Goal: Task Accomplishment & Management: Manage account settings

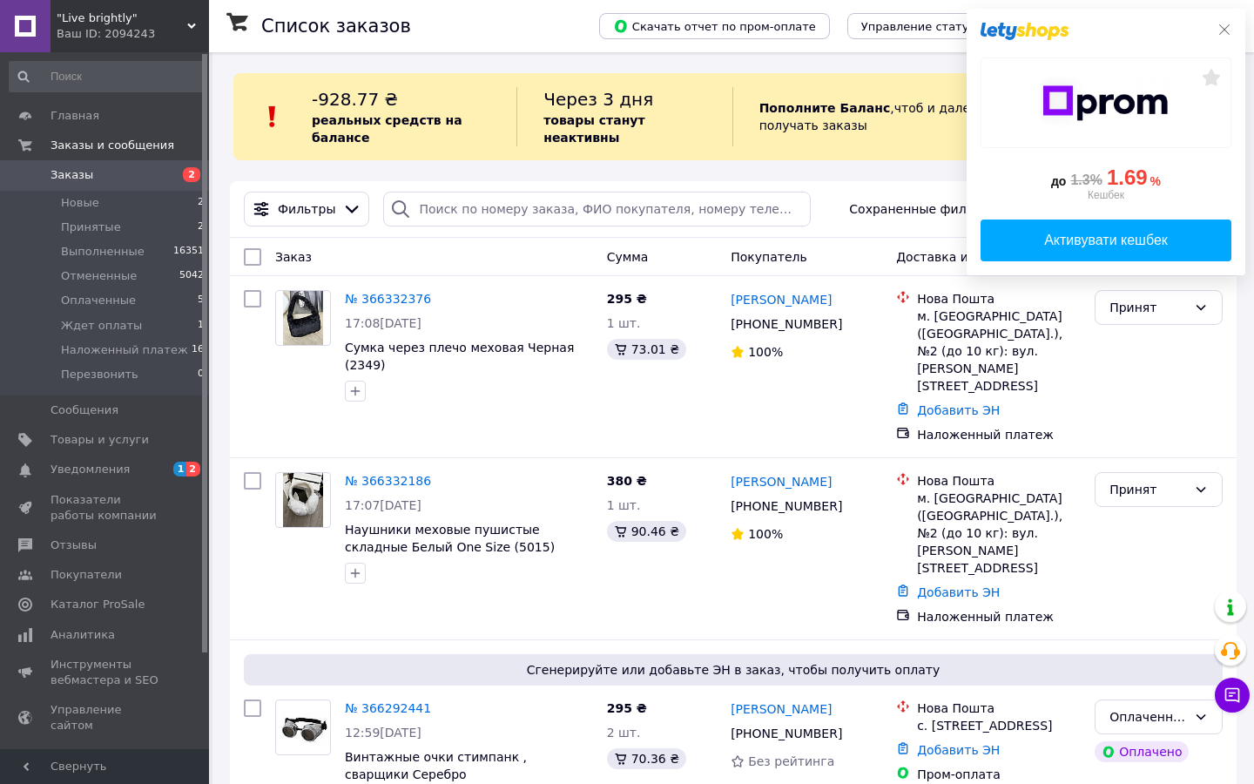
click at [1222, 28] on icon at bounding box center [1224, 29] width 10 height 10
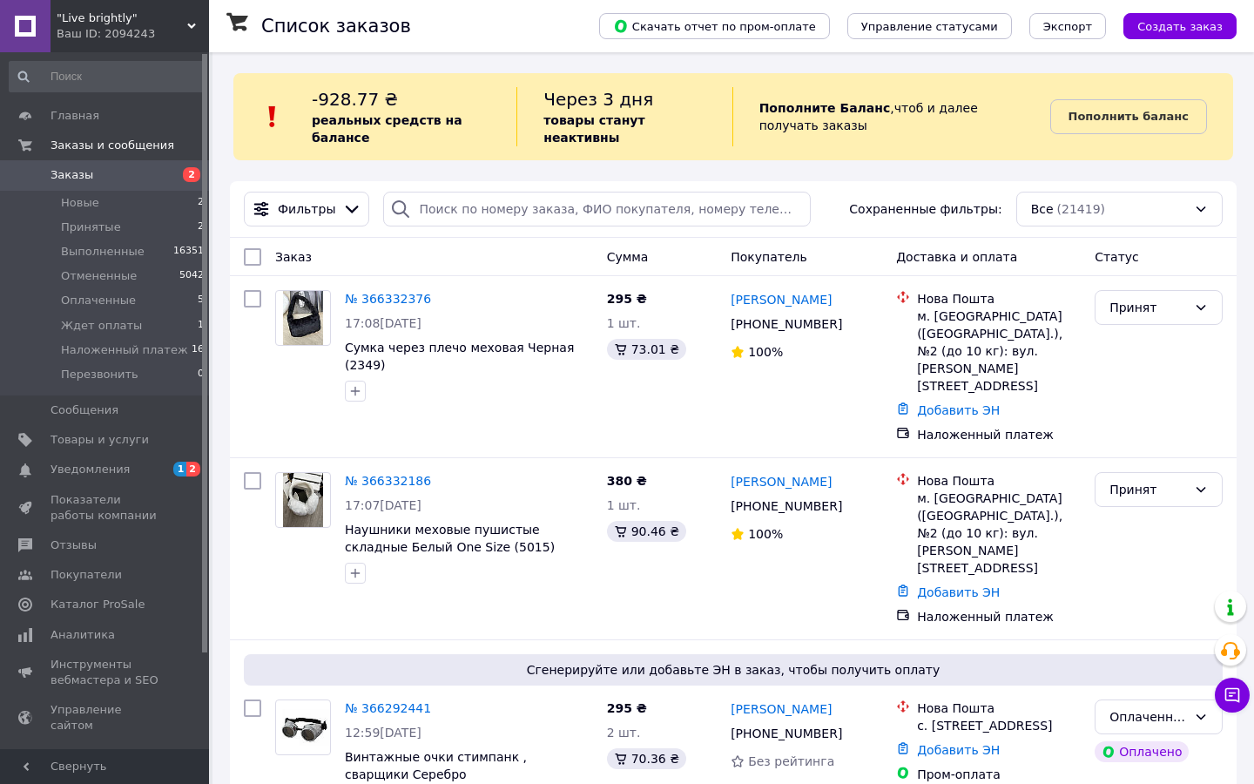
click at [66, 183] on span "Заказы" at bounding box center [72, 175] width 43 height 16
click at [104, 470] on span "Уведомления" at bounding box center [90, 469] width 79 height 16
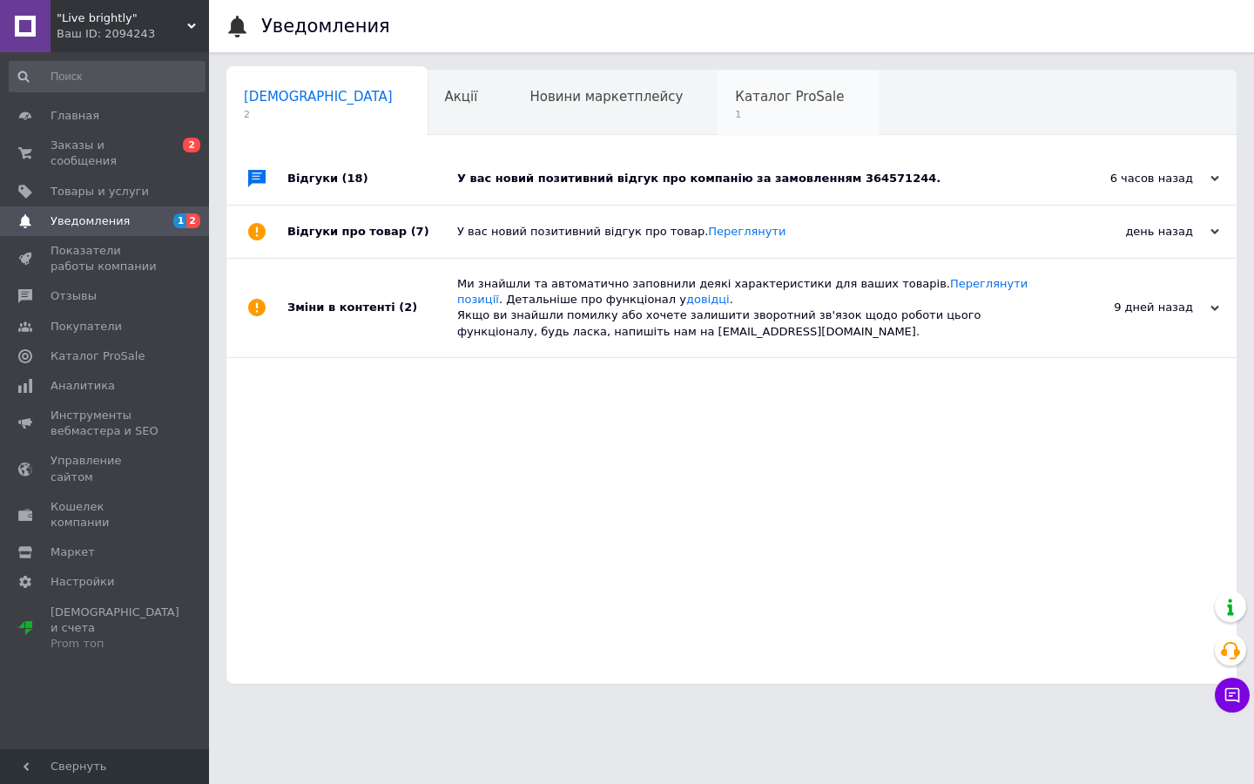
click at [734, 106] on div "Каталог ProSale 1" at bounding box center [797, 104] width 161 height 66
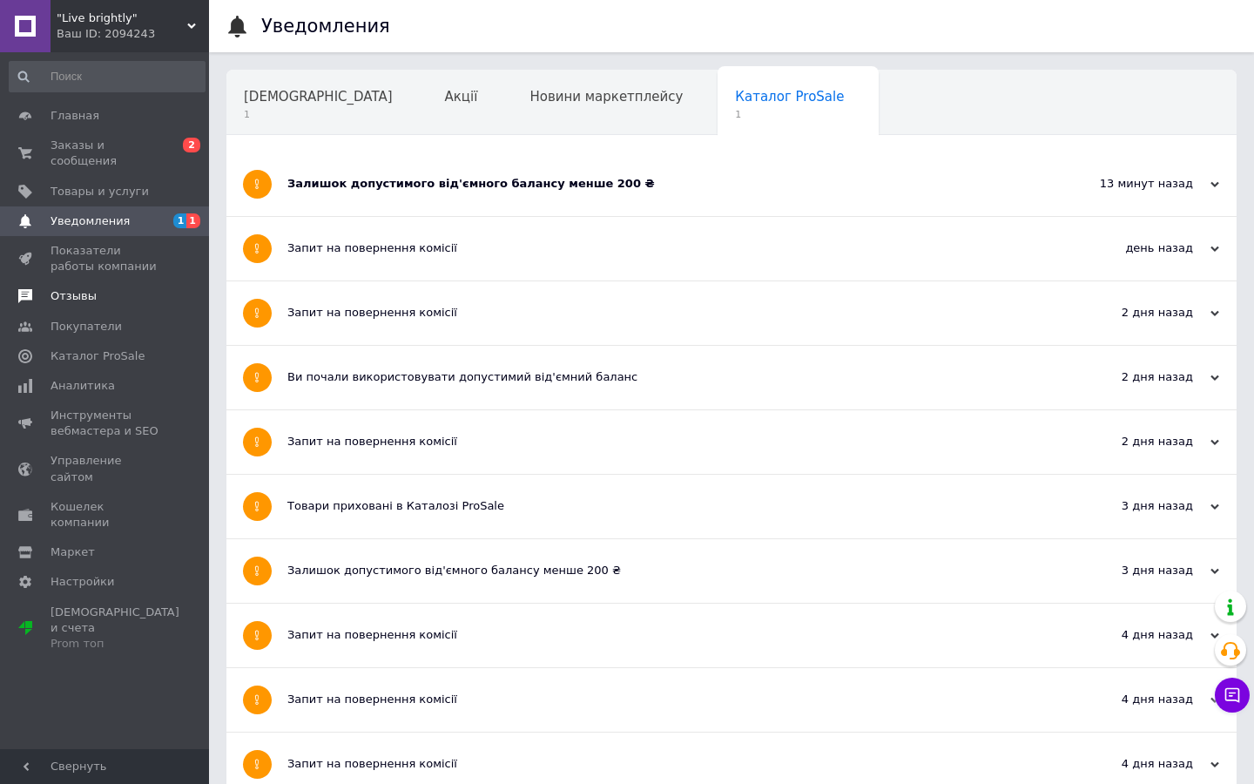
click at [71, 300] on span "Отзывы" at bounding box center [74, 296] width 46 height 16
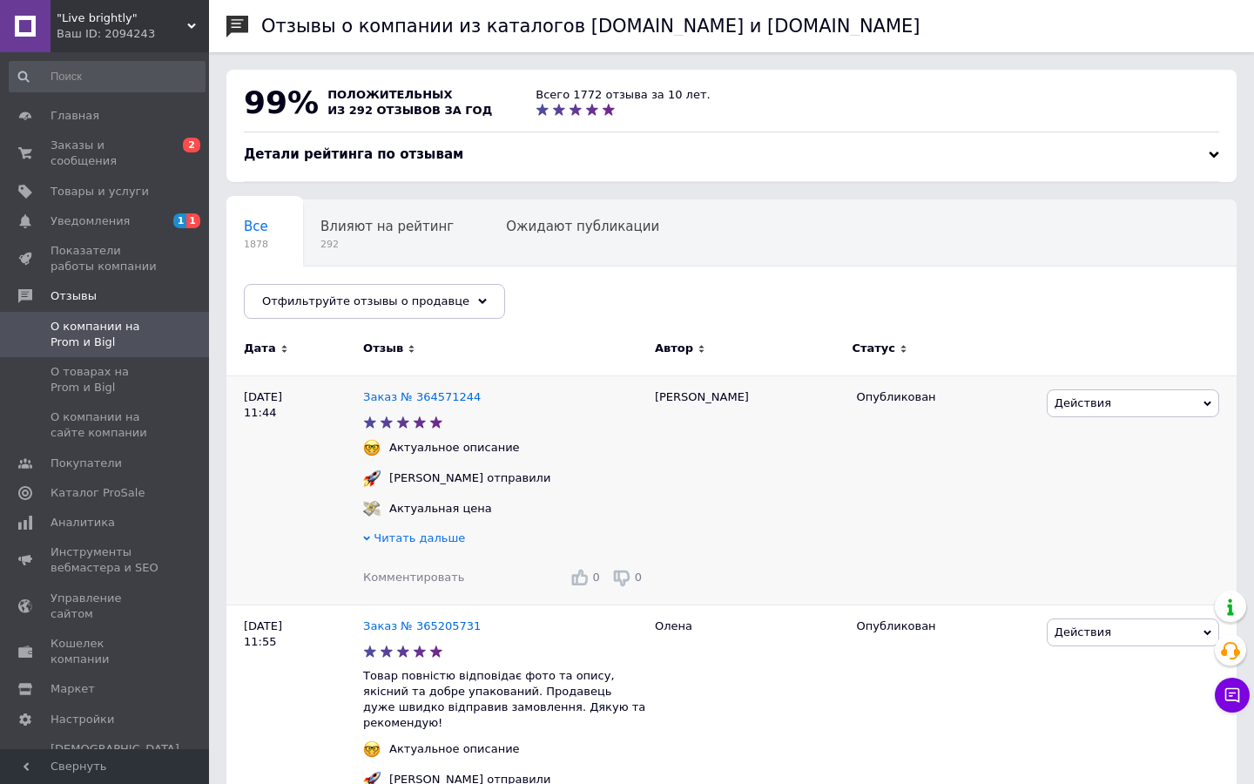
scroll to position [205, 0]
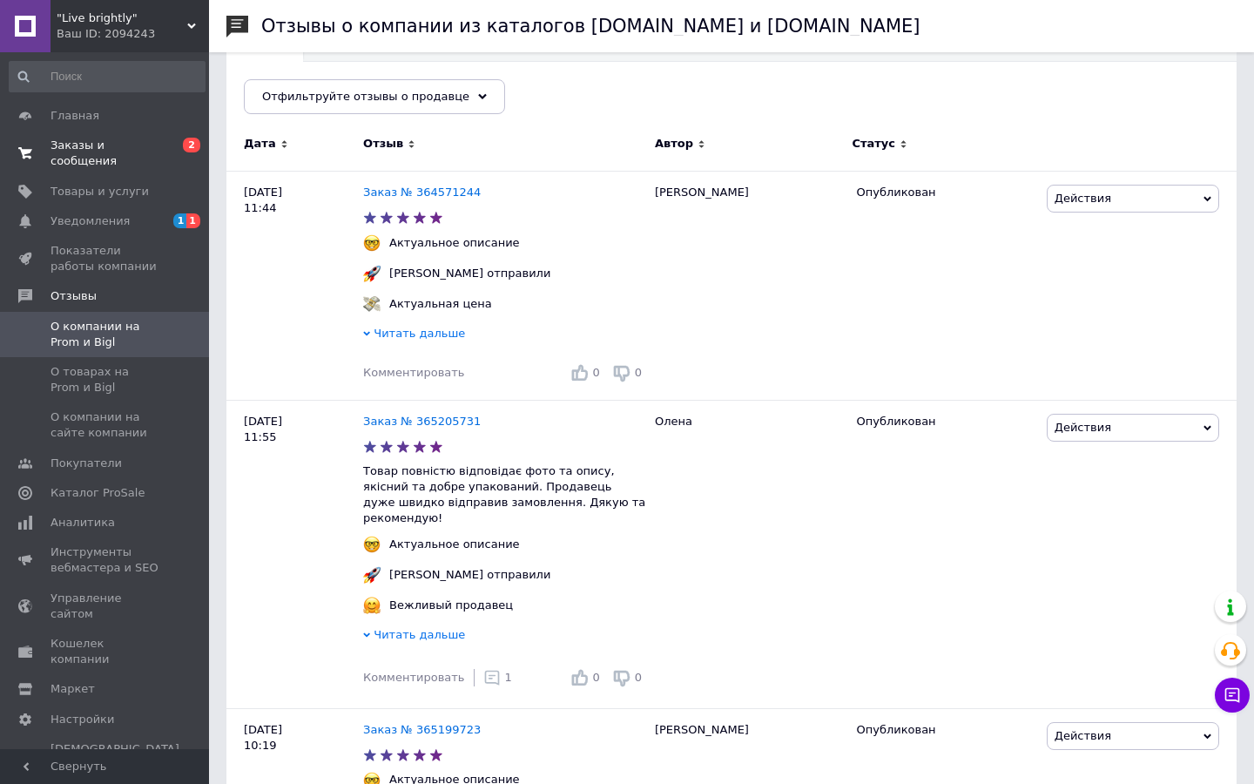
click at [76, 152] on span "Заказы и сообщения" at bounding box center [106, 153] width 111 height 31
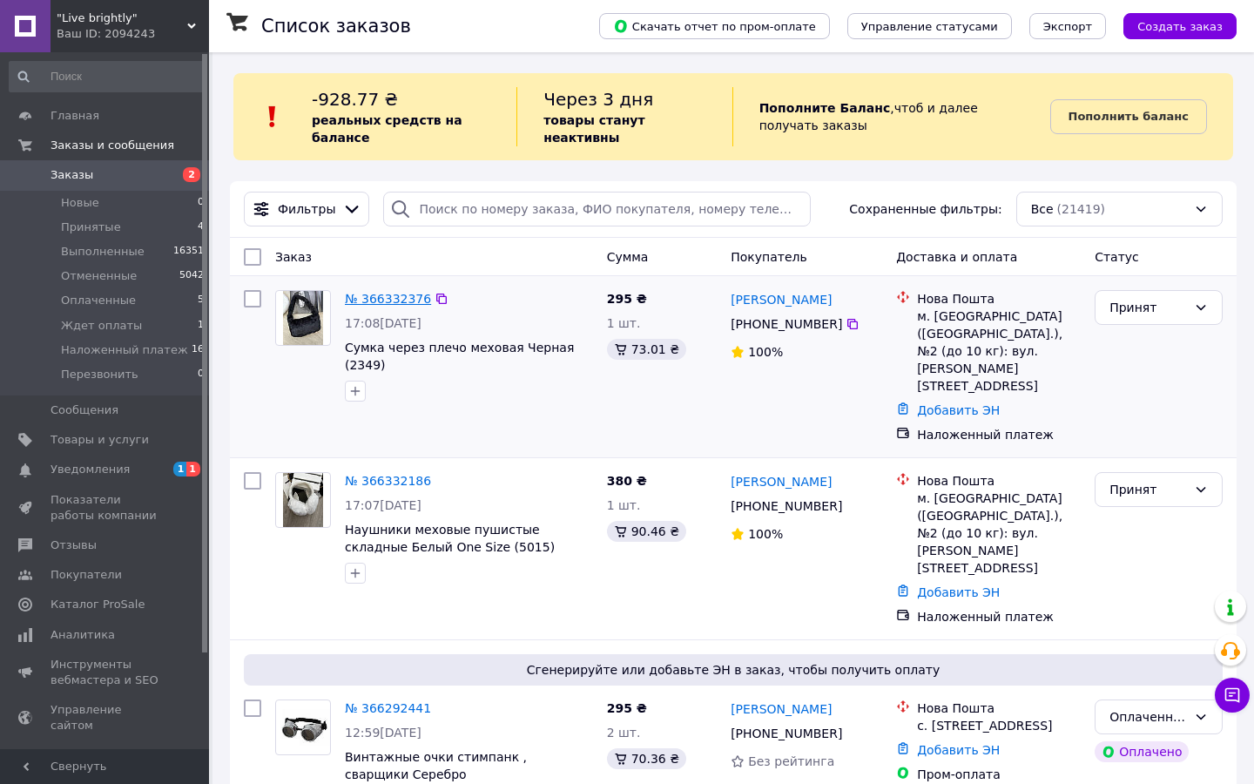
click at [418, 300] on link "№ 366332376" at bounding box center [388, 299] width 86 height 14
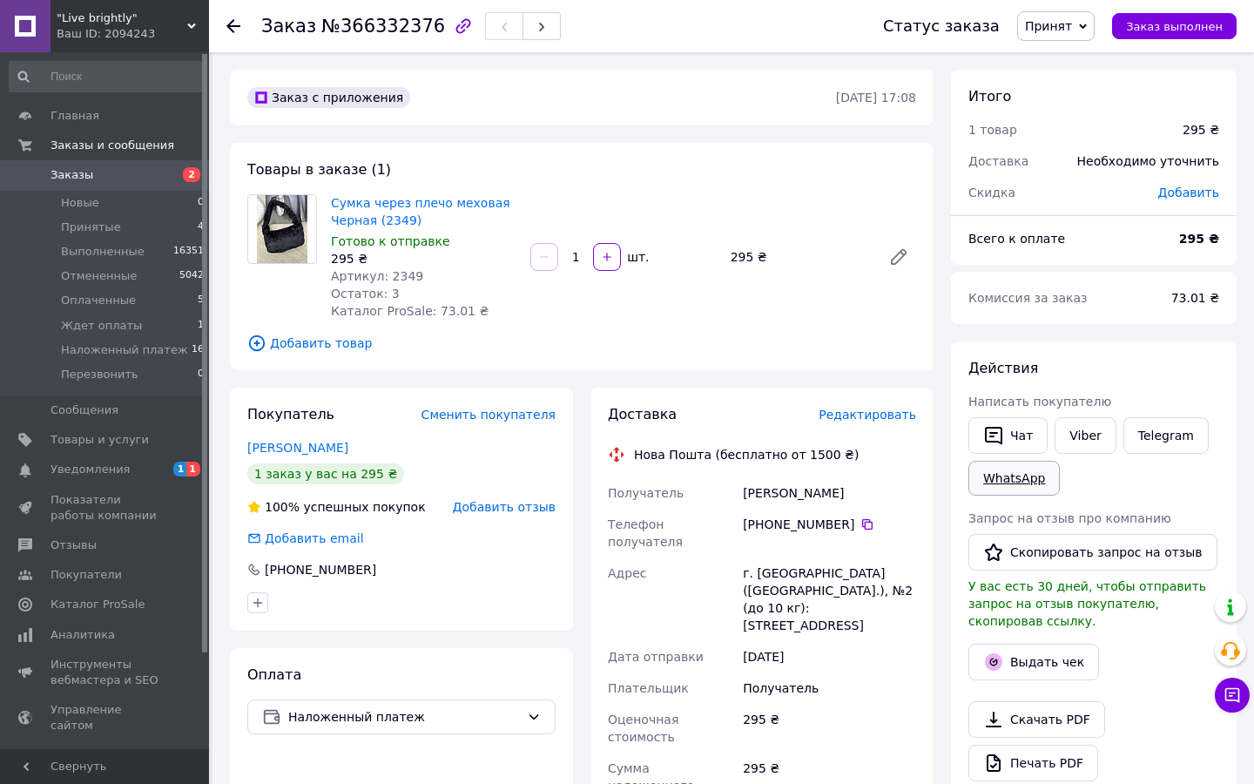
click at [1011, 485] on link "WhatsApp" at bounding box center [1013, 478] width 91 height 35
click at [123, 172] on span "Заказы" at bounding box center [106, 175] width 111 height 16
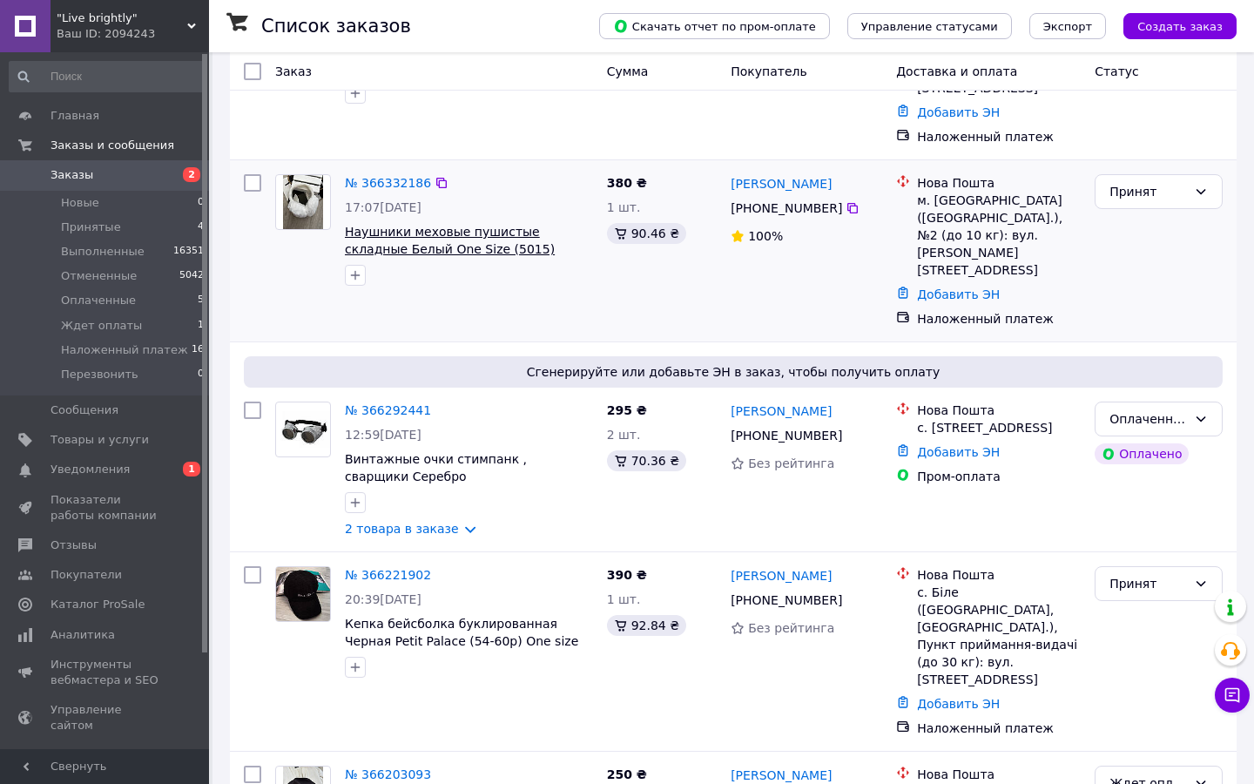
scroll to position [333, 0]
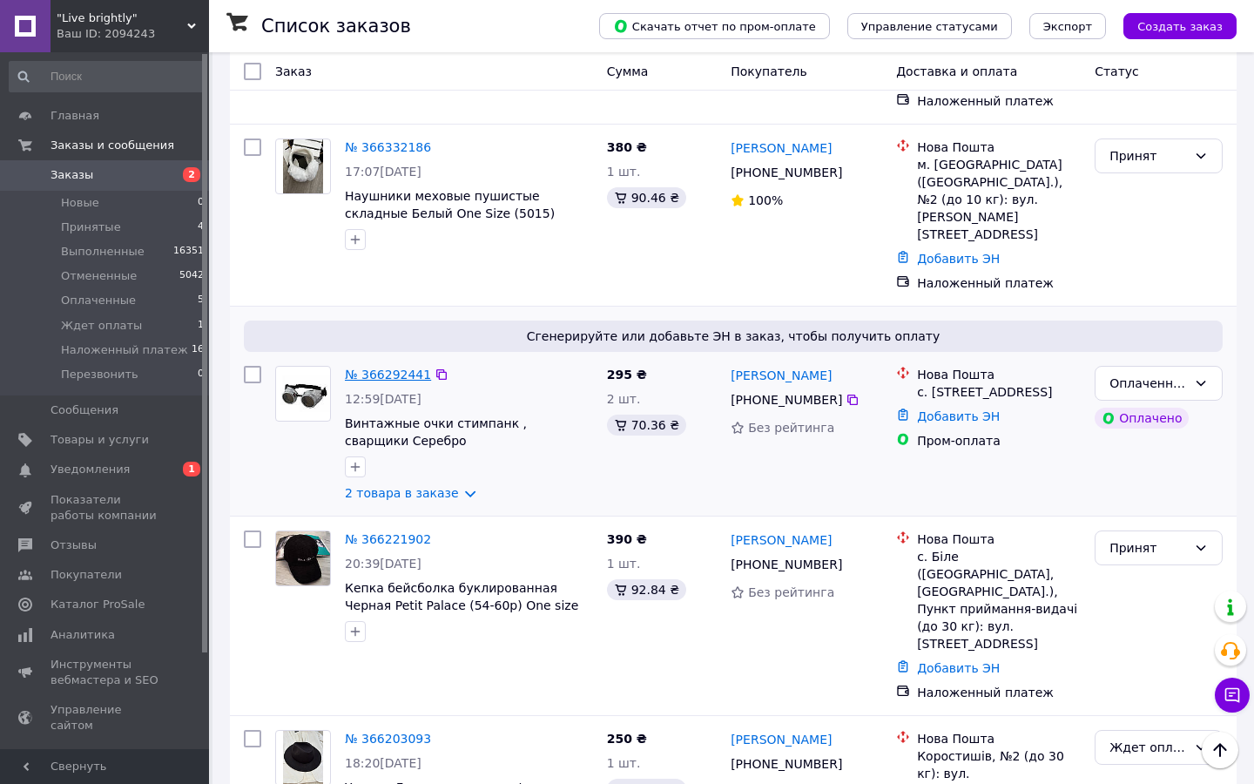
click at [407, 367] on link "№ 366292441" at bounding box center [388, 374] width 86 height 14
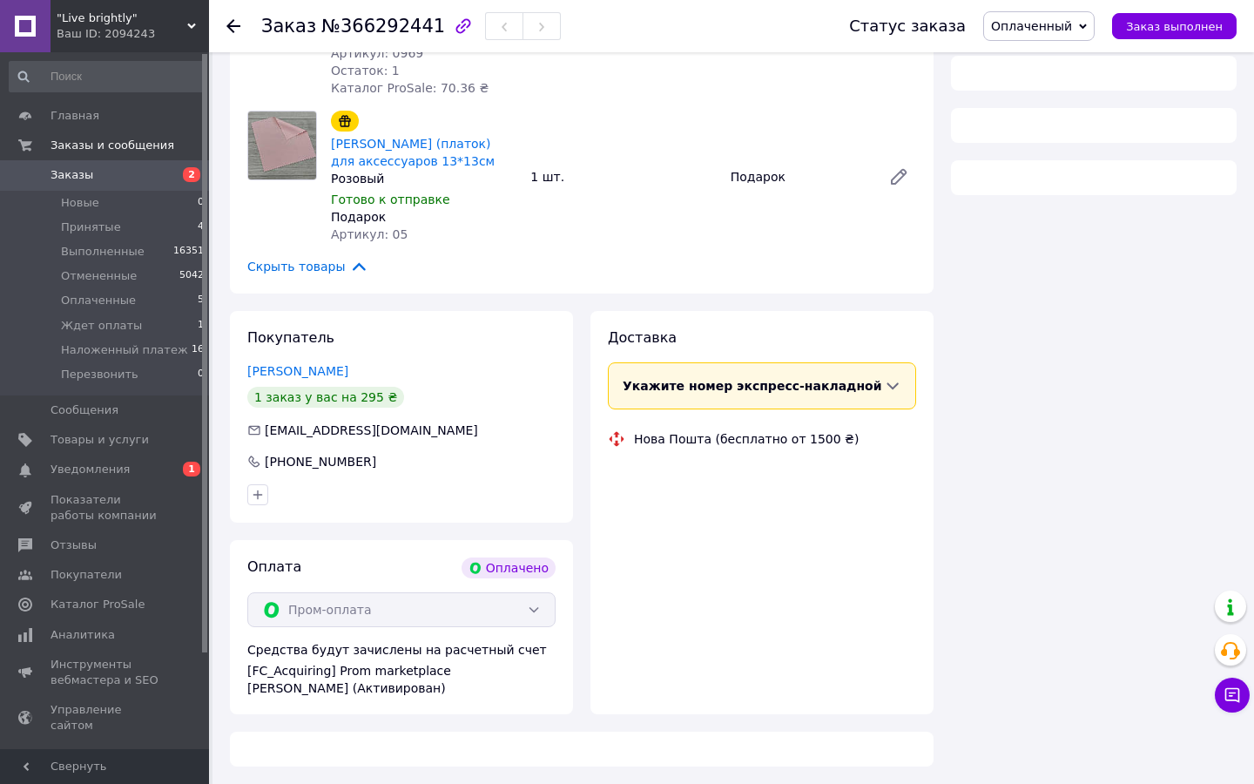
scroll to position [333, 0]
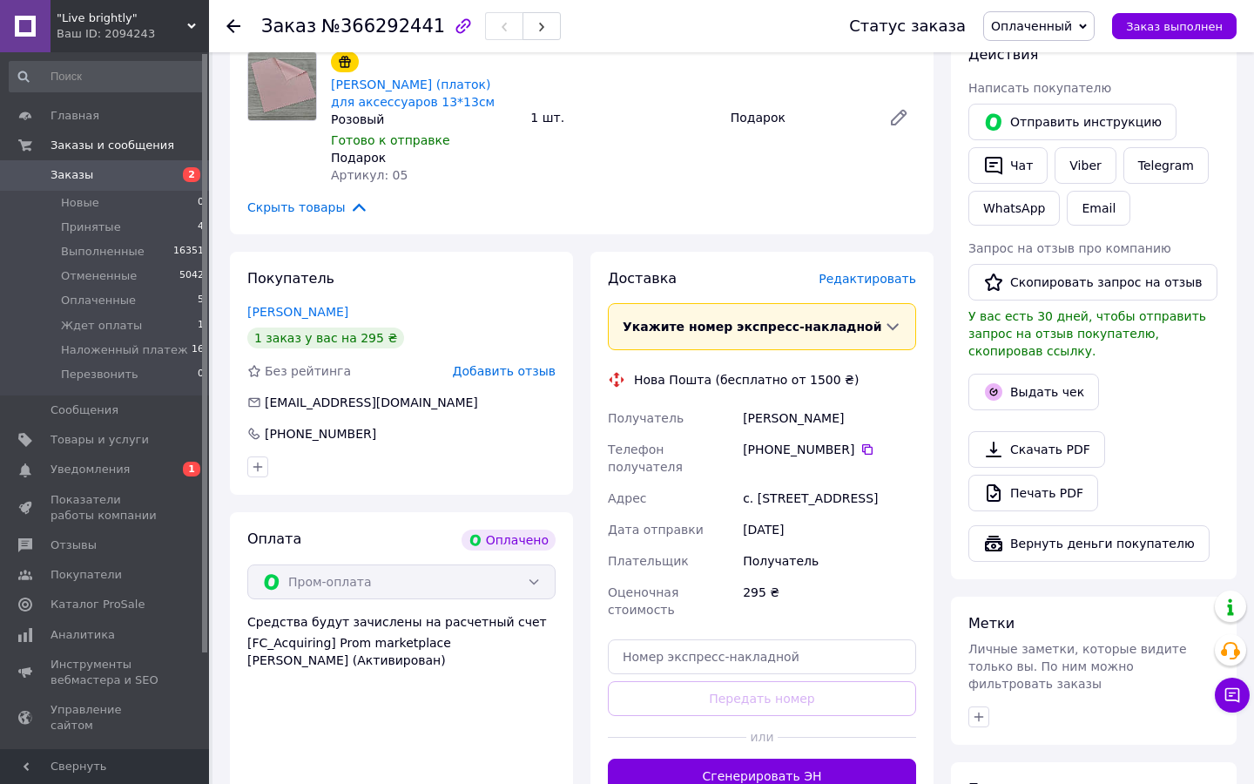
click at [860, 279] on span "Редактировать" at bounding box center [867, 279] width 98 height 14
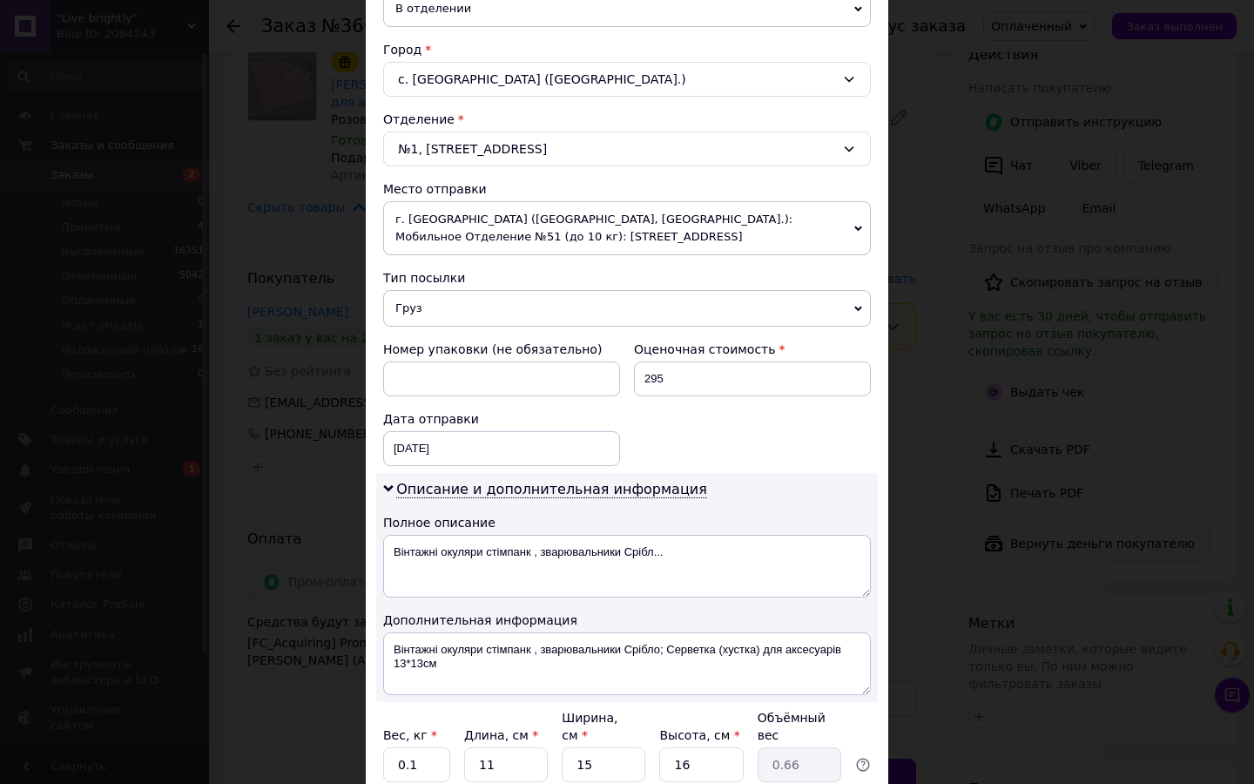
scroll to position [603, 0]
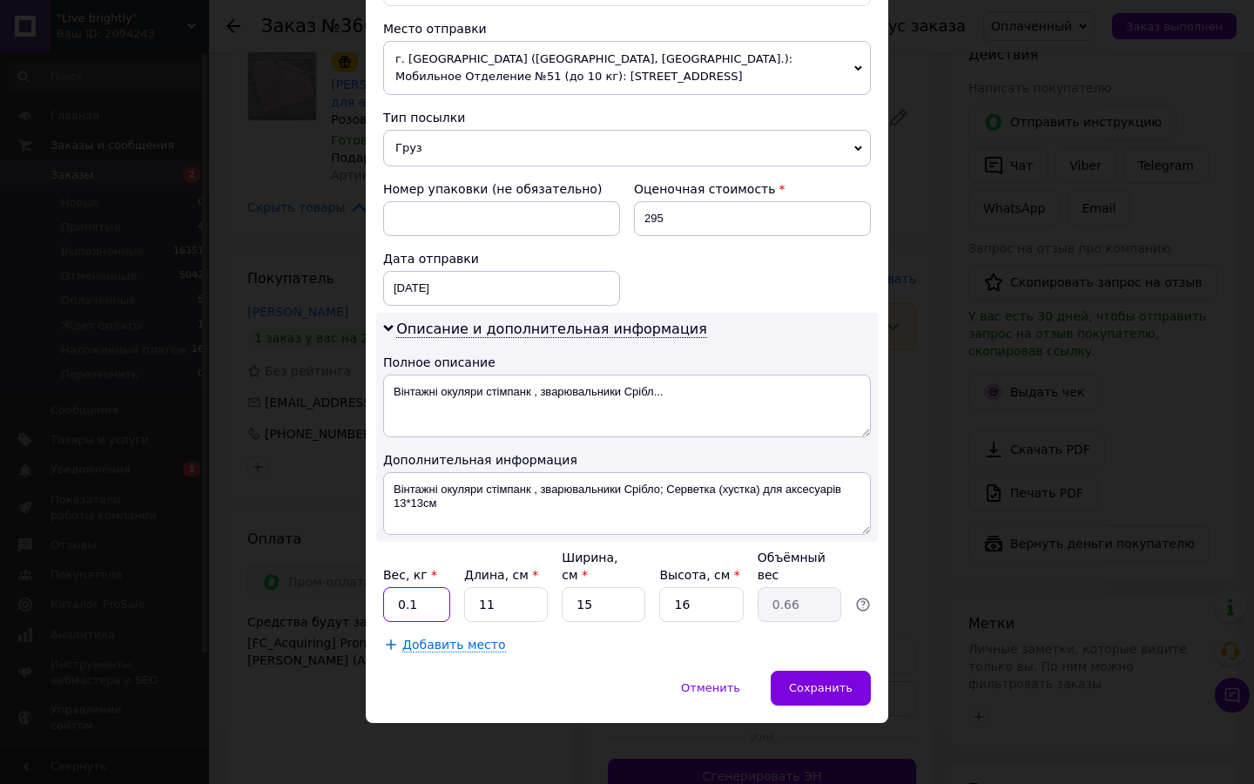
click at [434, 602] on input "0.1" at bounding box center [416, 604] width 67 height 35
type input "0.3"
click at [822, 681] on span "Сохранить" at bounding box center [821, 687] width 64 height 13
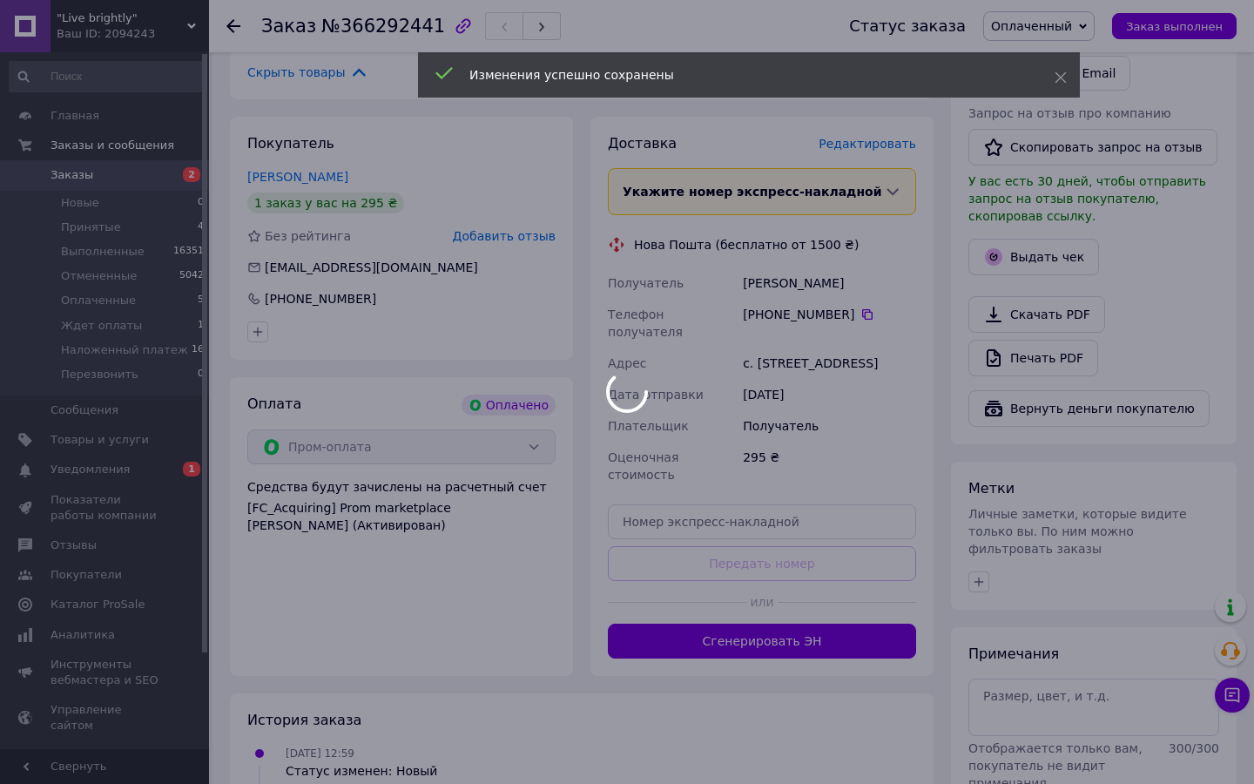
scroll to position [486, 0]
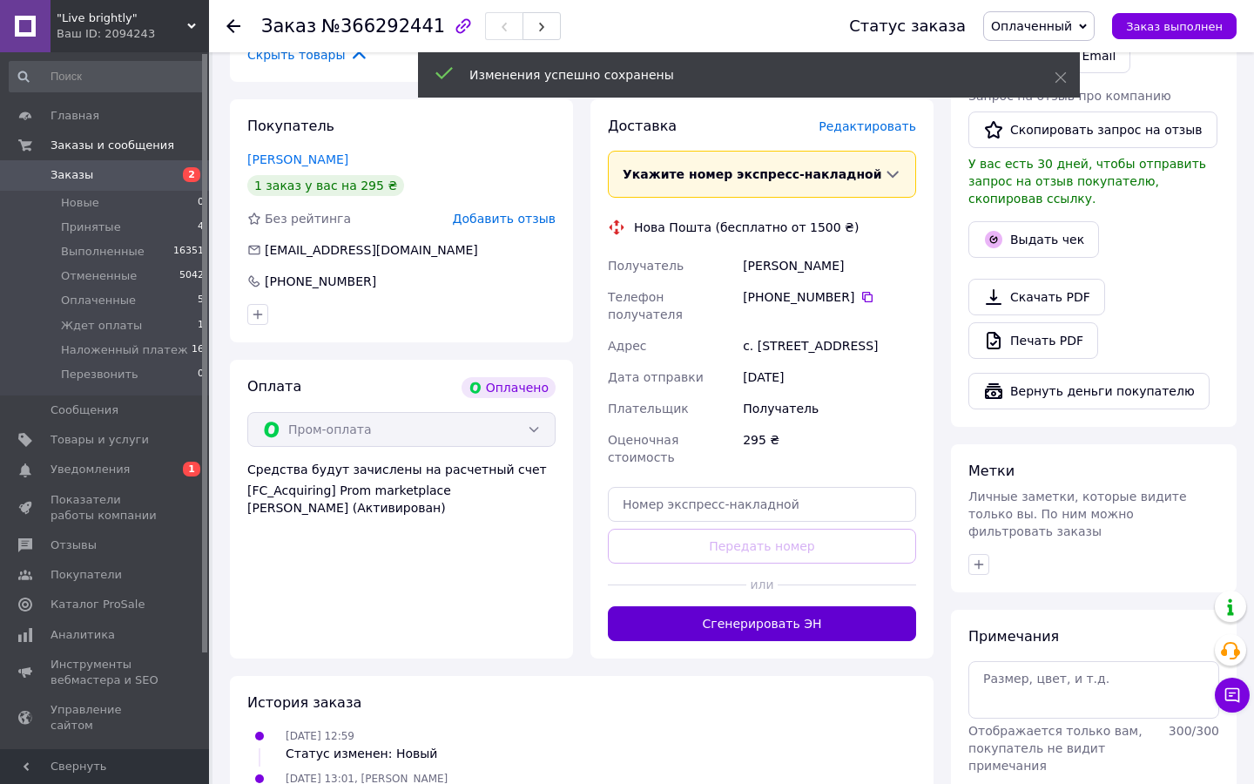
click at [768, 623] on button "Сгенерировать ЭН" at bounding box center [762, 623] width 308 height 35
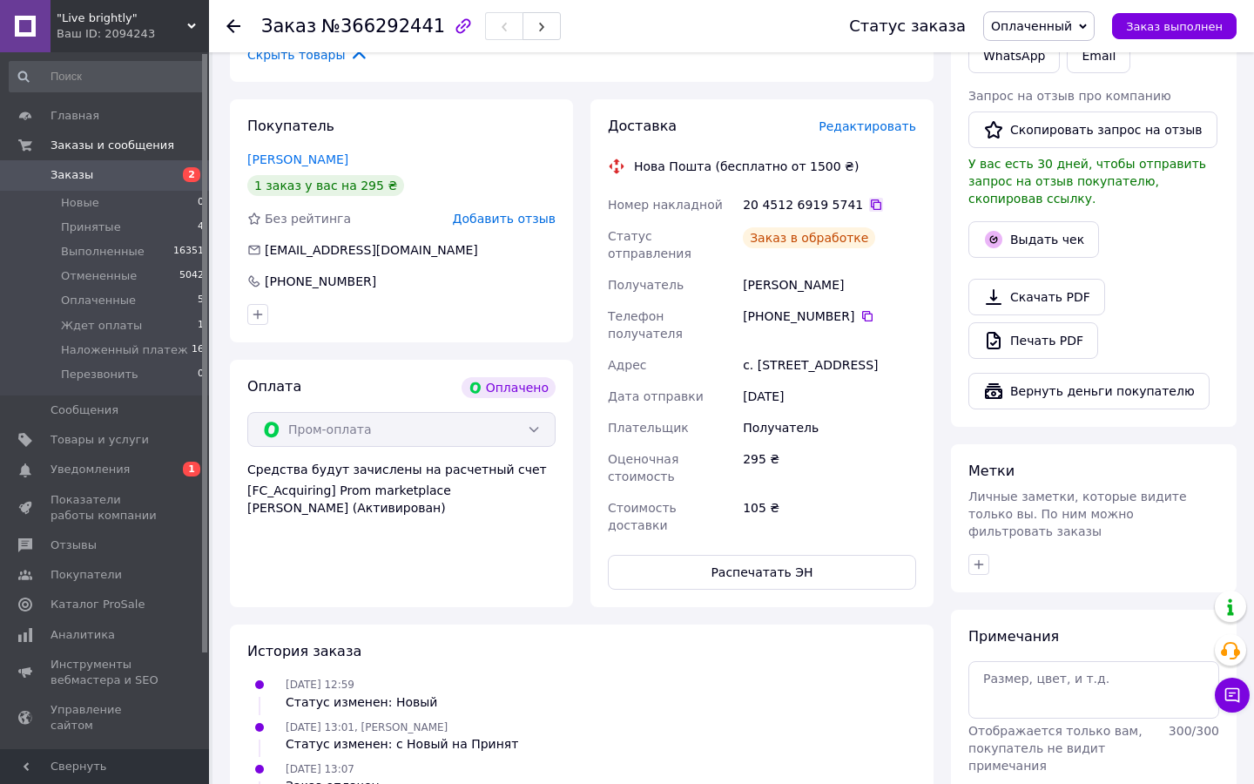
click at [869, 202] on icon at bounding box center [876, 205] width 14 height 14
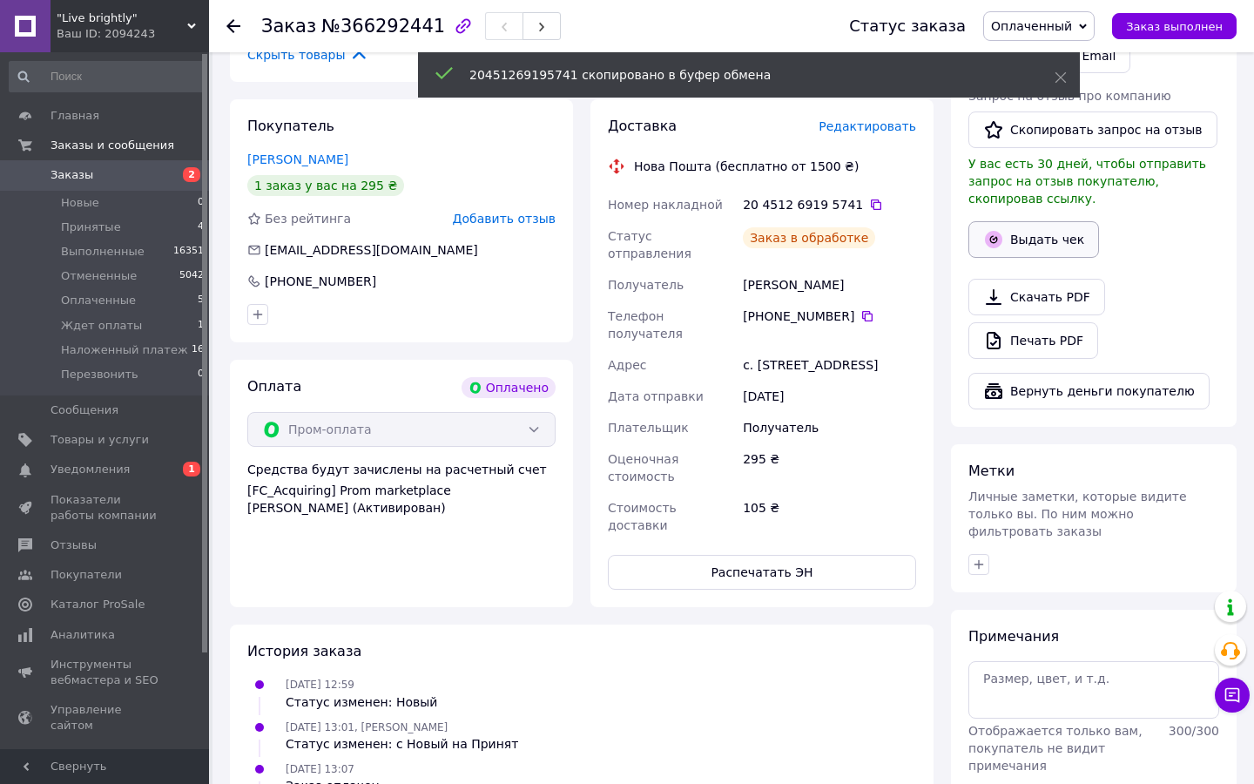
click at [1007, 241] on button "Выдать чек" at bounding box center [1033, 239] width 131 height 37
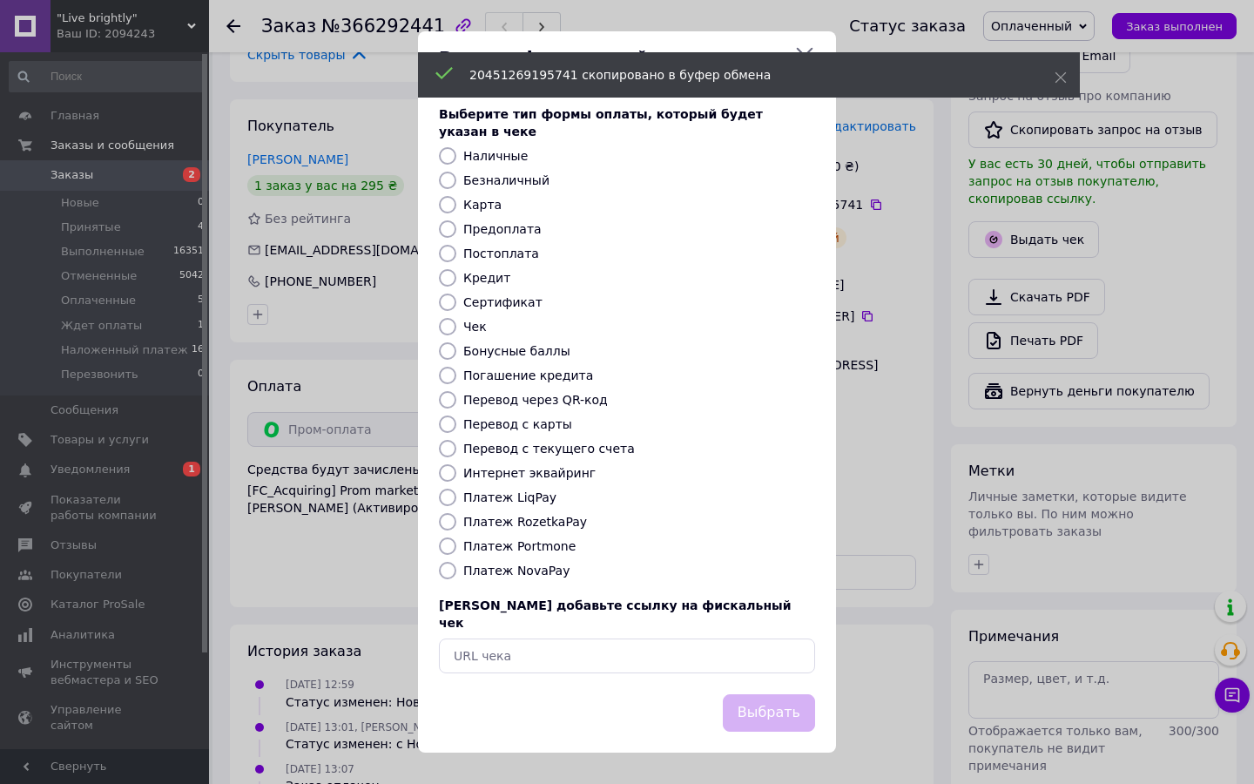
click at [538, 520] on label "Платеж RozetkaPay" at bounding box center [525, 522] width 124 height 14
click at [456, 520] on input "Платеж RozetkaPay" at bounding box center [447, 521] width 17 height 17
radio input "true"
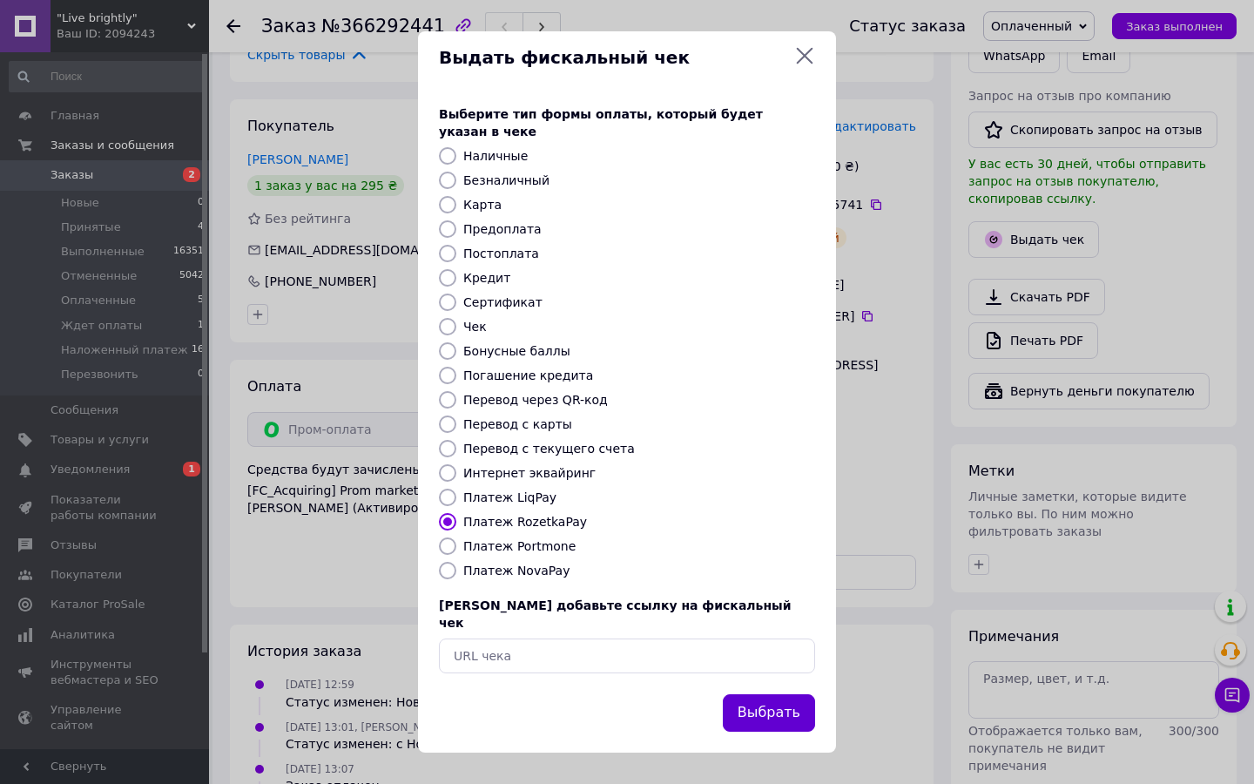
click at [760, 694] on button "Выбрать" at bounding box center [769, 712] width 92 height 37
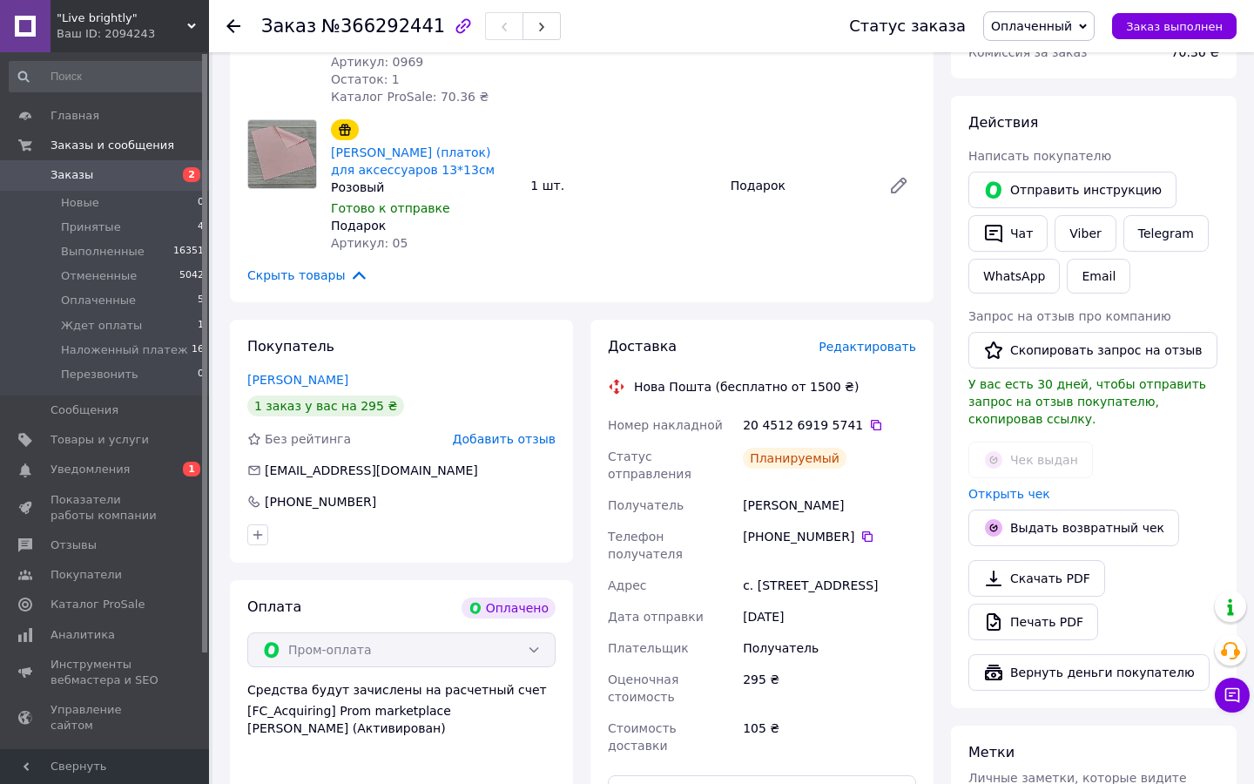
scroll to position [439, 0]
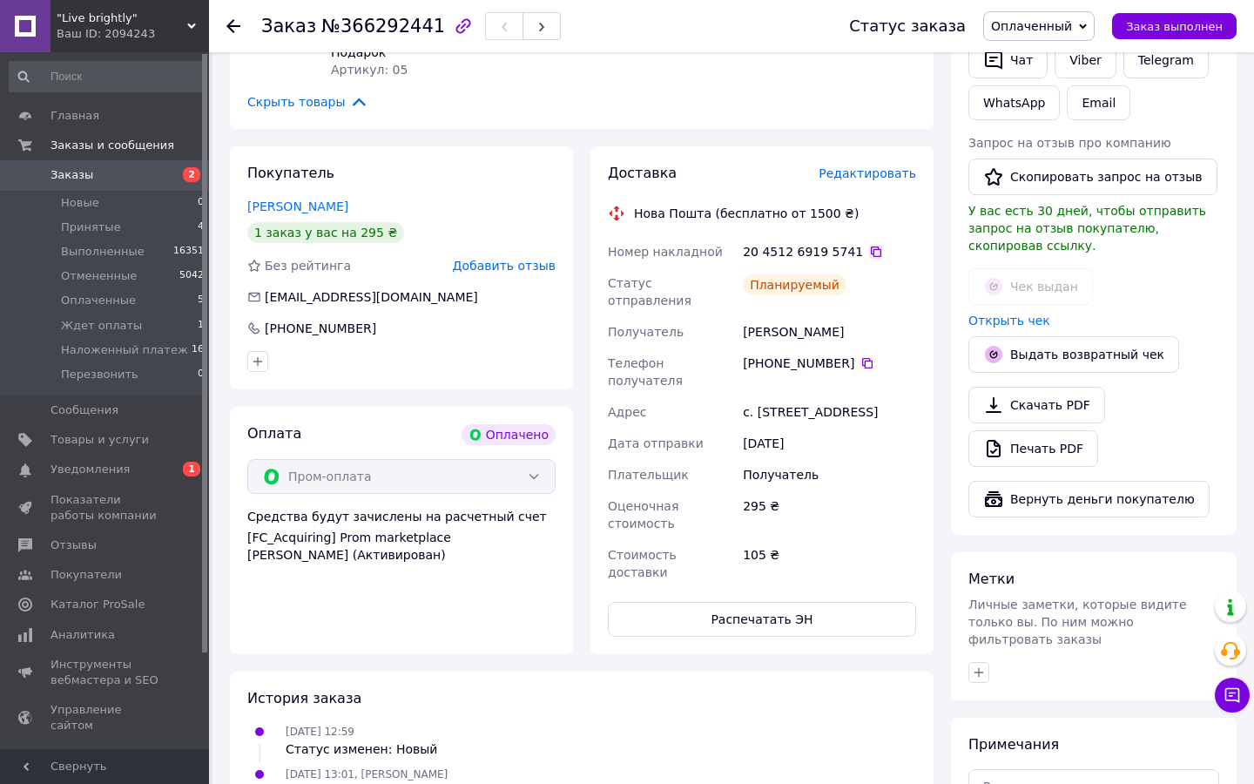
click at [871, 249] on icon at bounding box center [876, 251] width 10 height 10
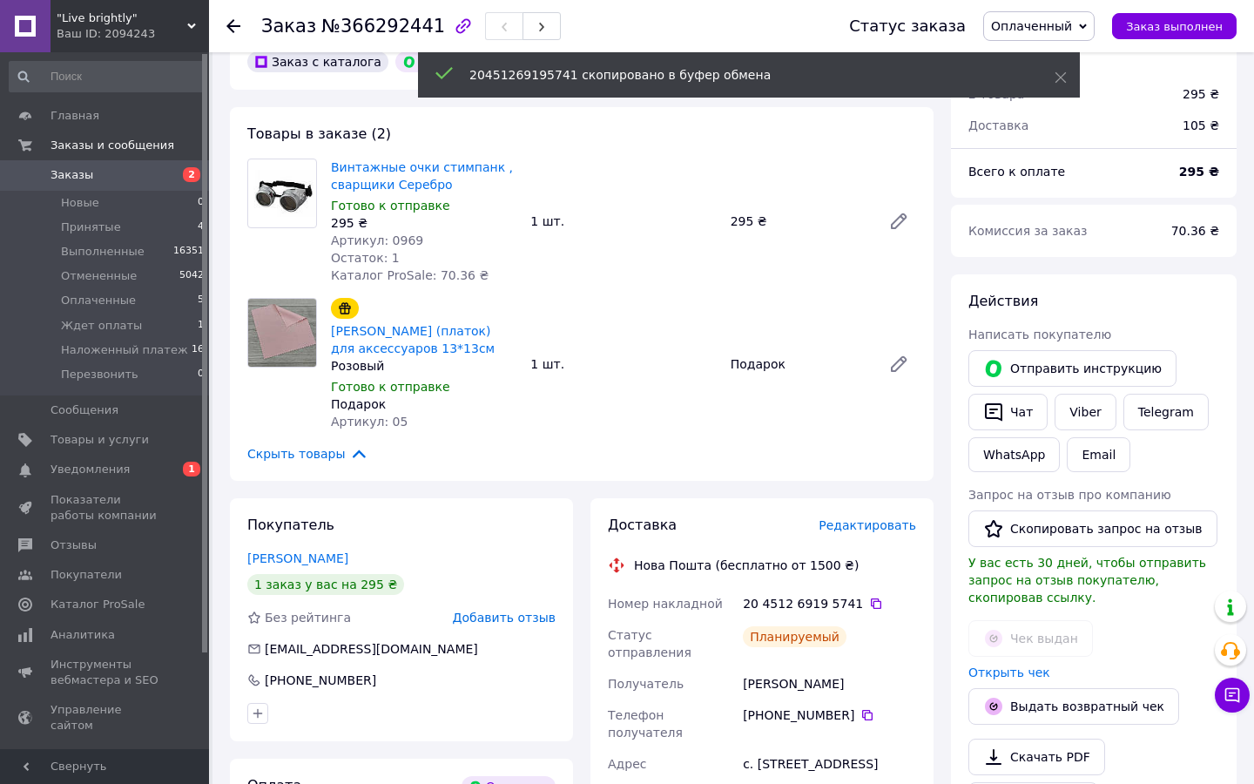
scroll to position [110, 0]
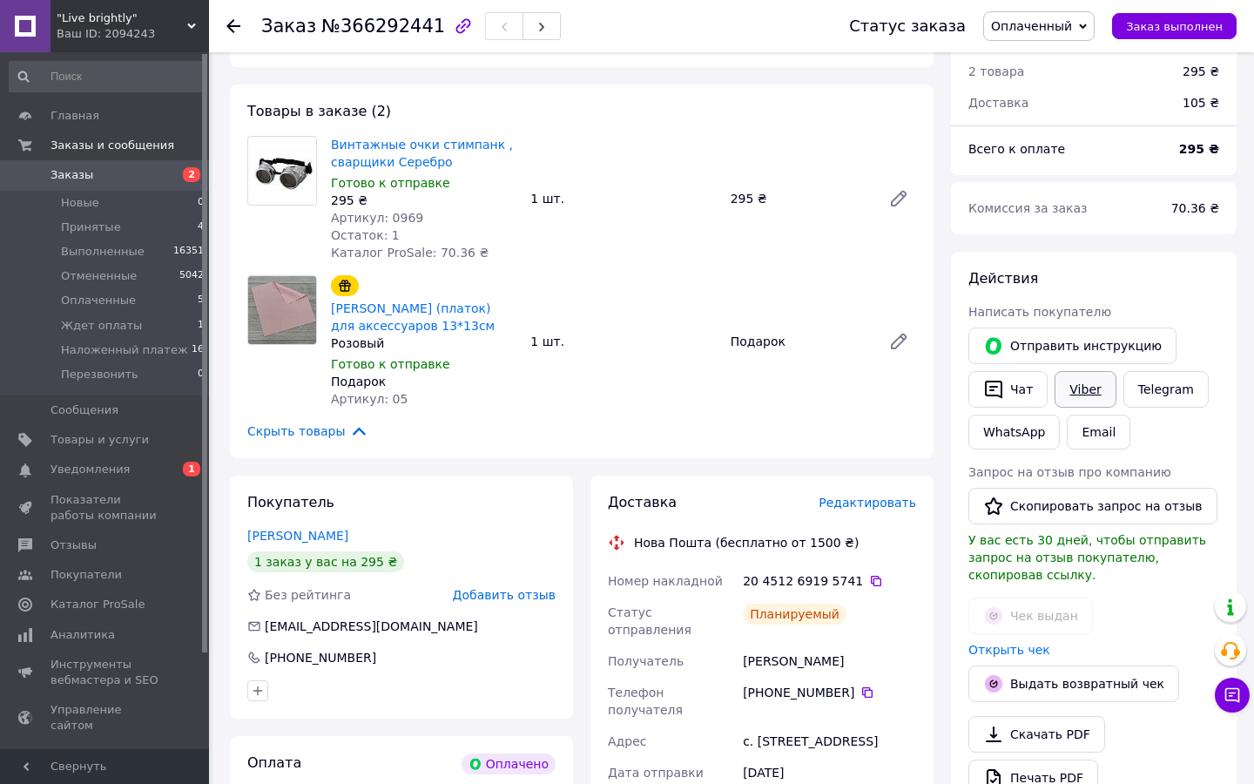
click at [1093, 383] on link "Viber" at bounding box center [1084, 389] width 61 height 37
click at [125, 176] on span "Заказы" at bounding box center [106, 175] width 111 height 16
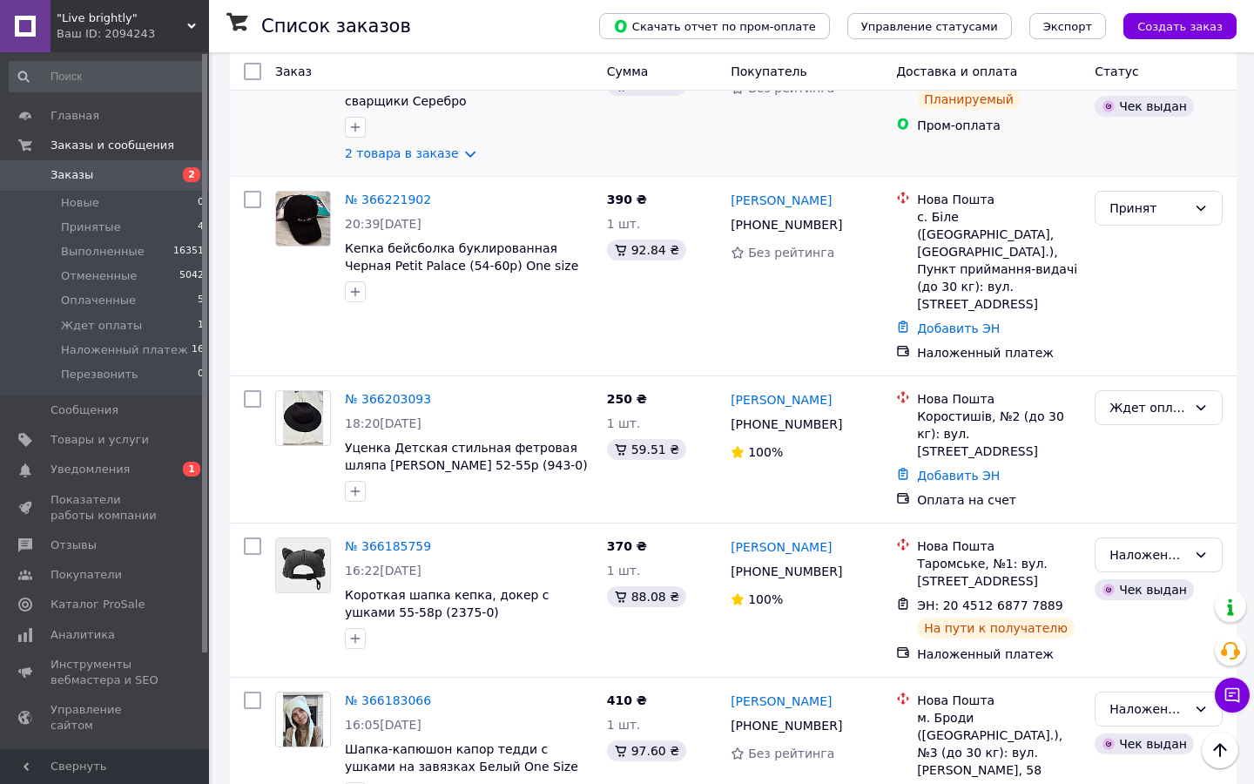
scroll to position [738, 0]
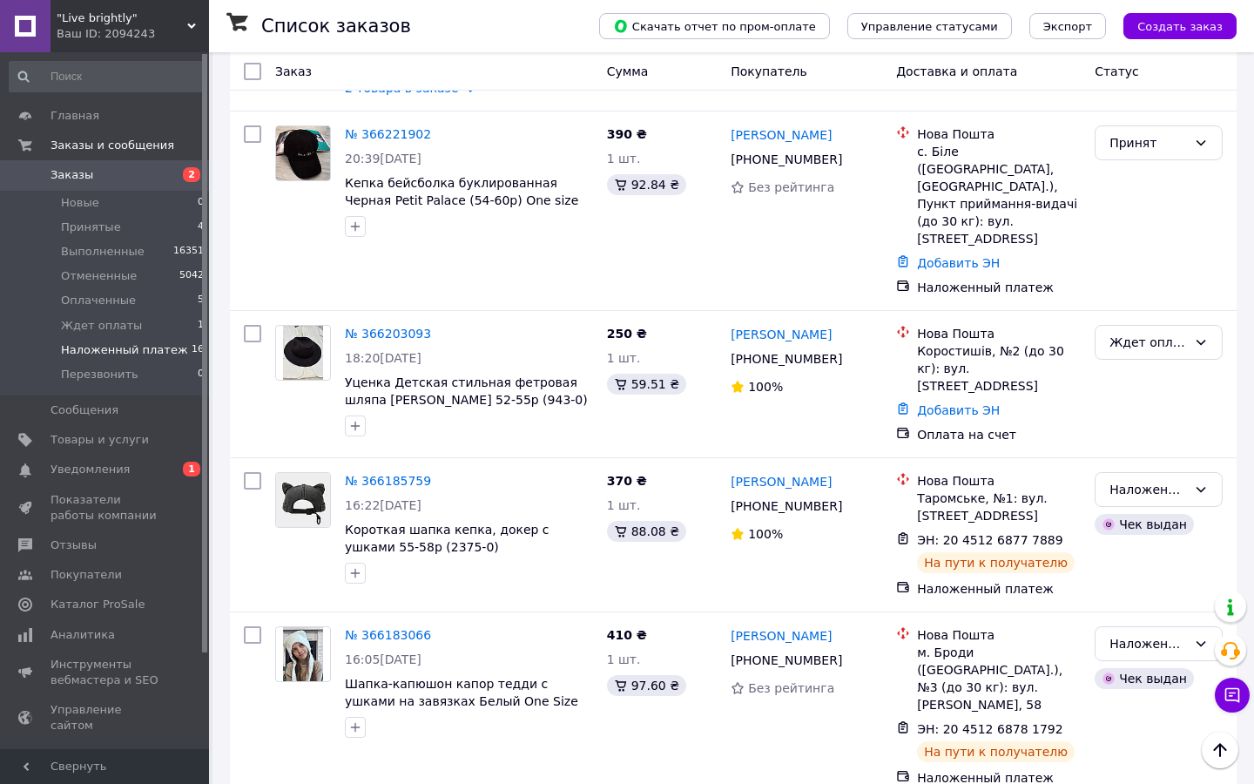
click at [139, 353] on span "Наложенный платеж" at bounding box center [124, 350] width 127 height 16
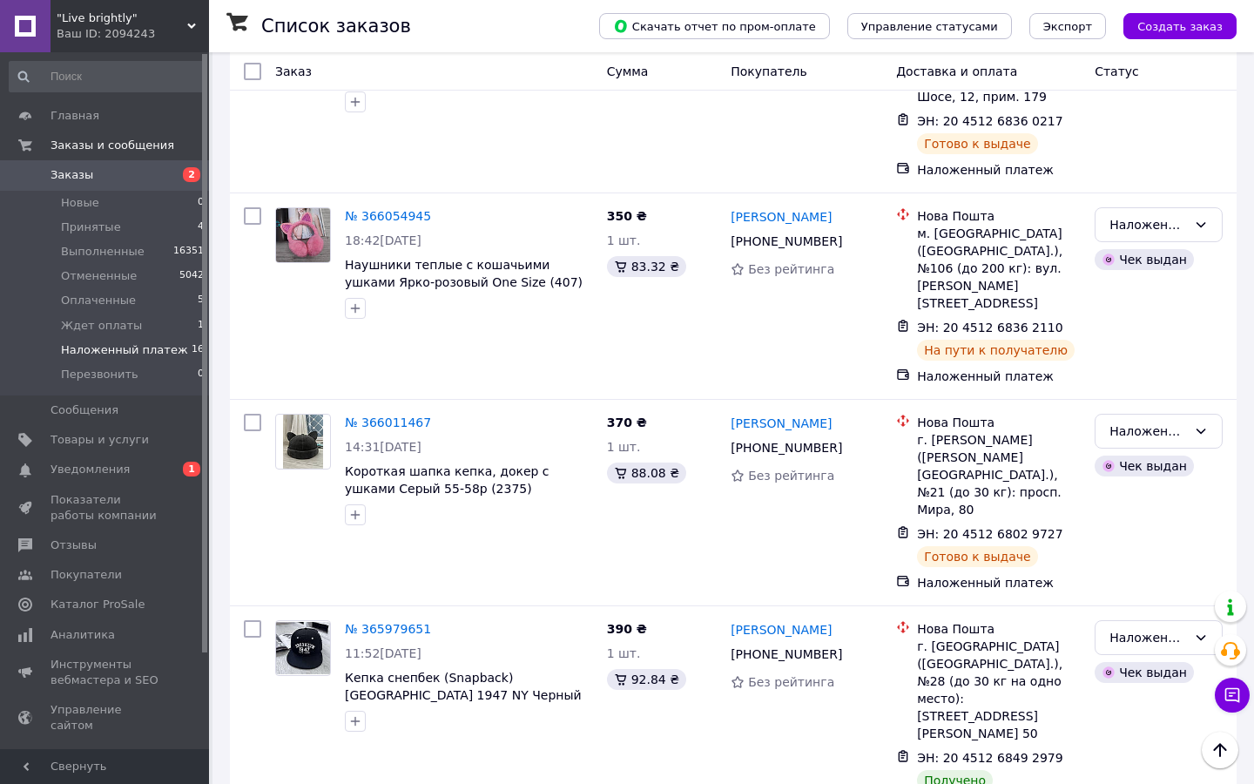
scroll to position [690, 0]
click at [1120, 627] on div "Наложенный платеж" at bounding box center [1147, 636] width 77 height 19
click at [1128, 601] on li "Выполнен" at bounding box center [1158, 601] width 126 height 31
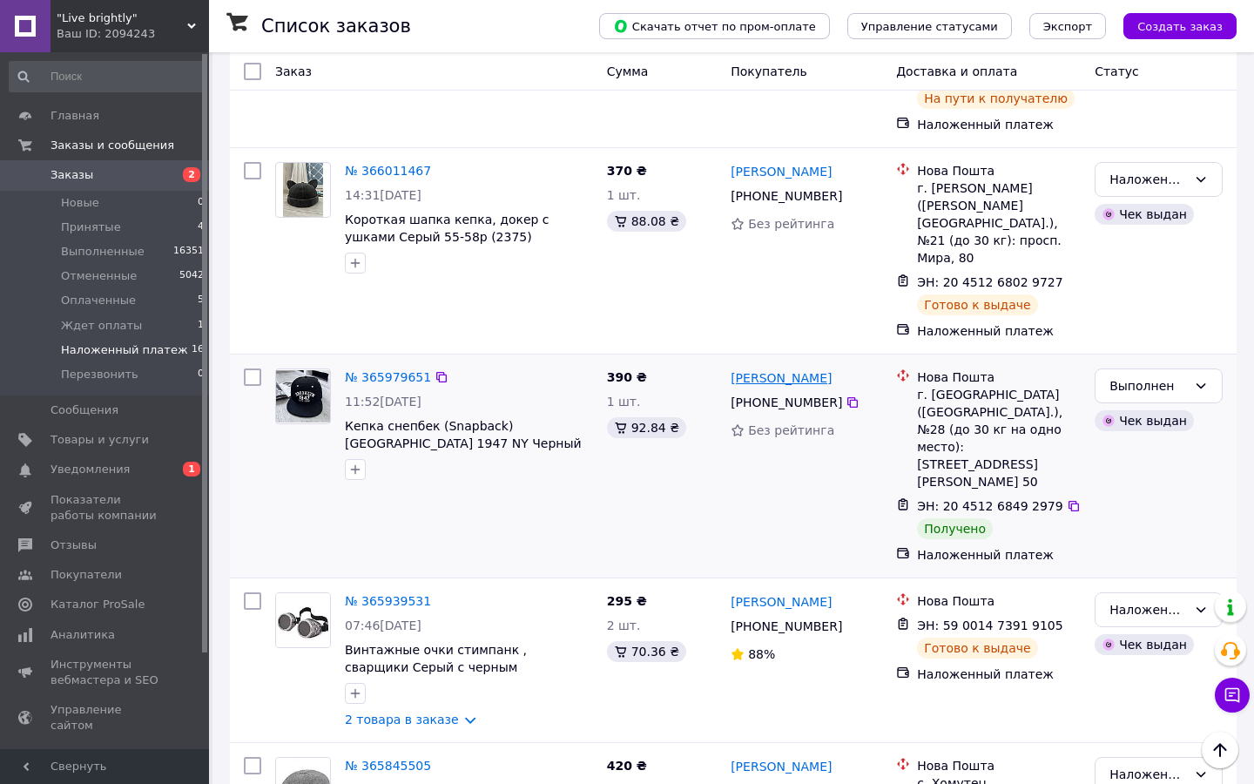
scroll to position [964, 0]
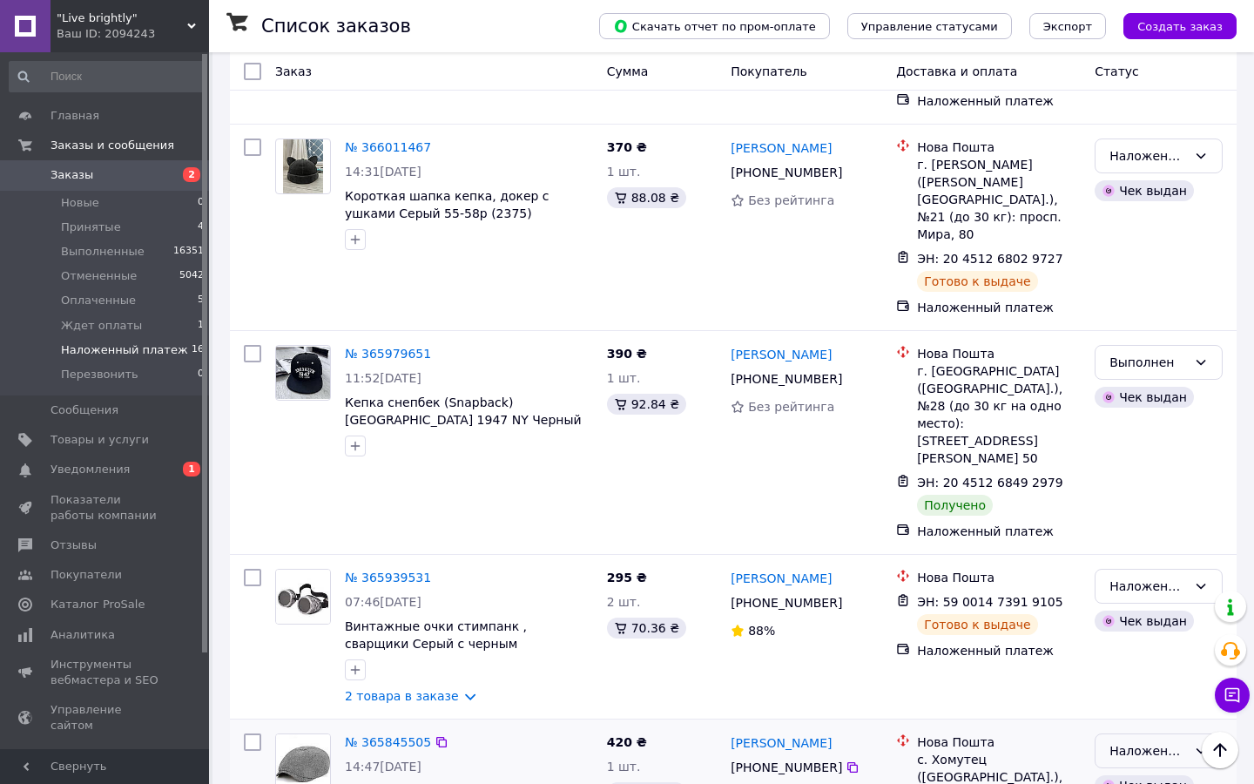
click at [1121, 741] on div "Наложенный платеж" at bounding box center [1147, 750] width 77 height 19
click at [1120, 508] on li "Выполнен" at bounding box center [1158, 504] width 126 height 31
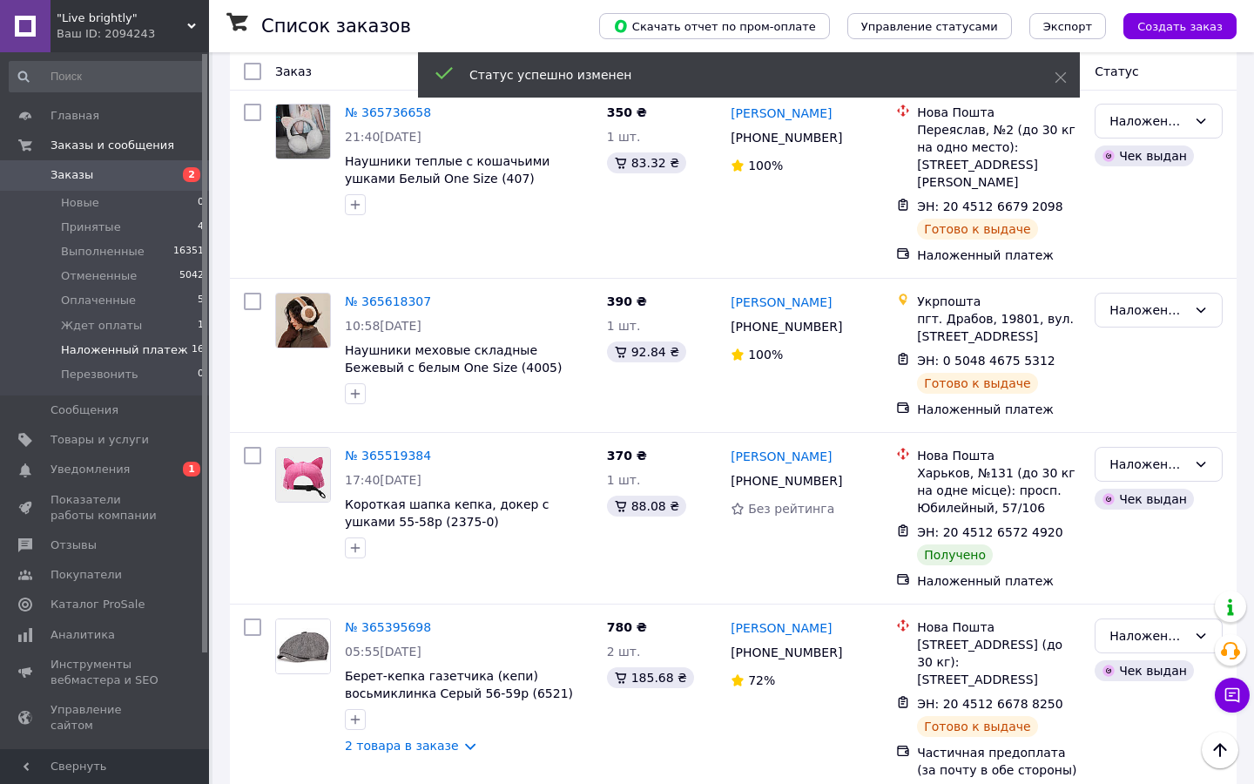
scroll to position [1848, 0]
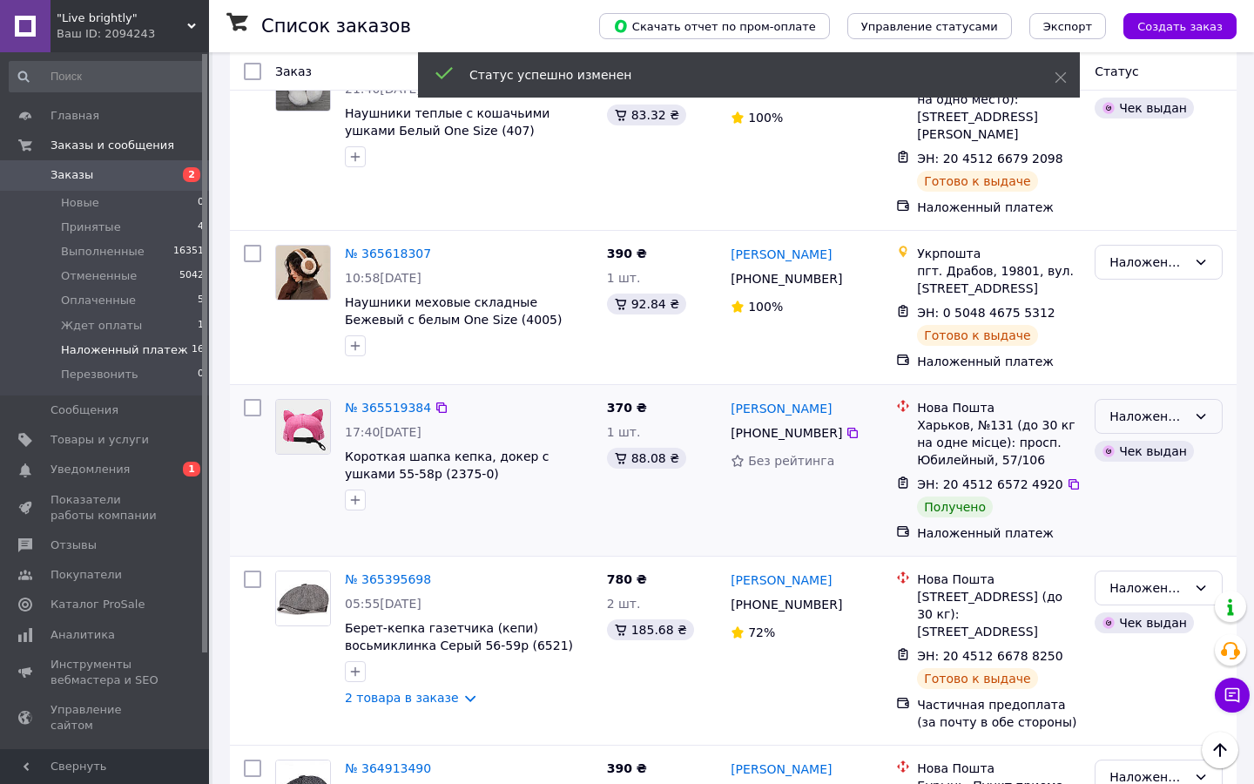
click at [1128, 407] on div "Наложенный платеж" at bounding box center [1147, 416] width 77 height 19
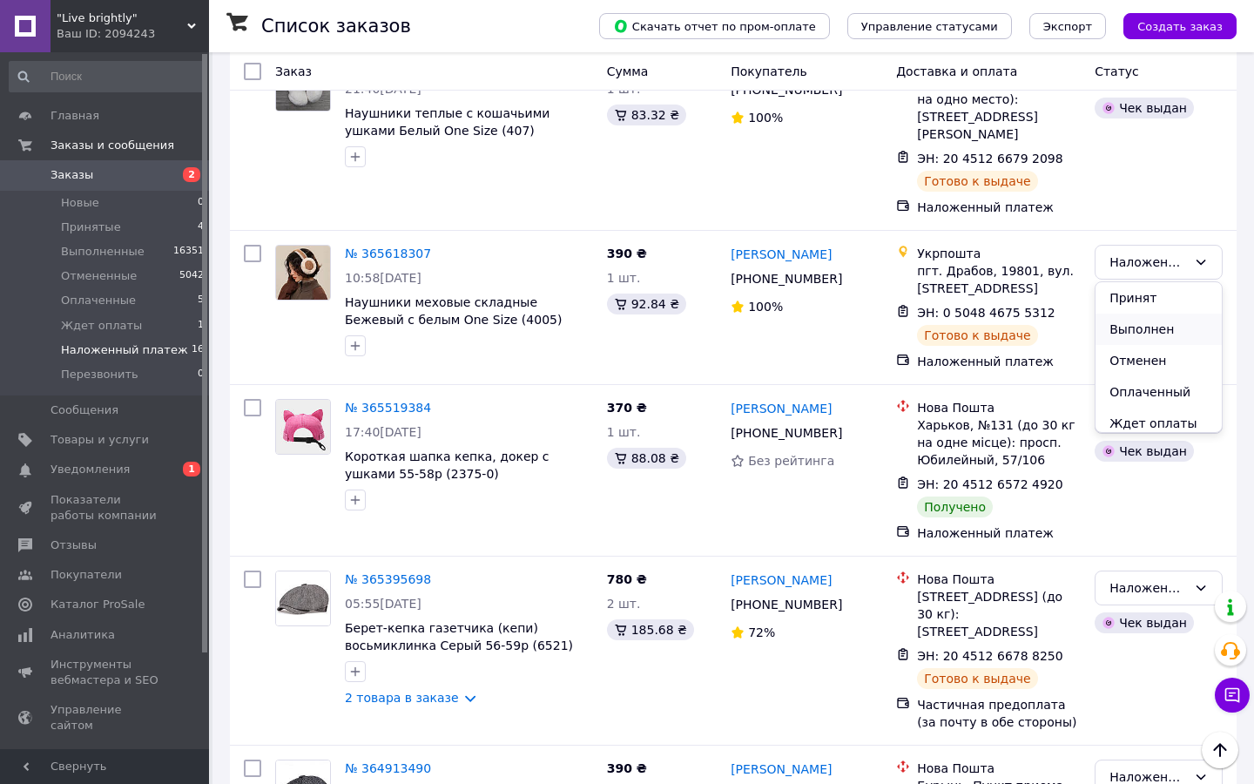
click at [1142, 330] on li "Выполнен" at bounding box center [1158, 328] width 126 height 31
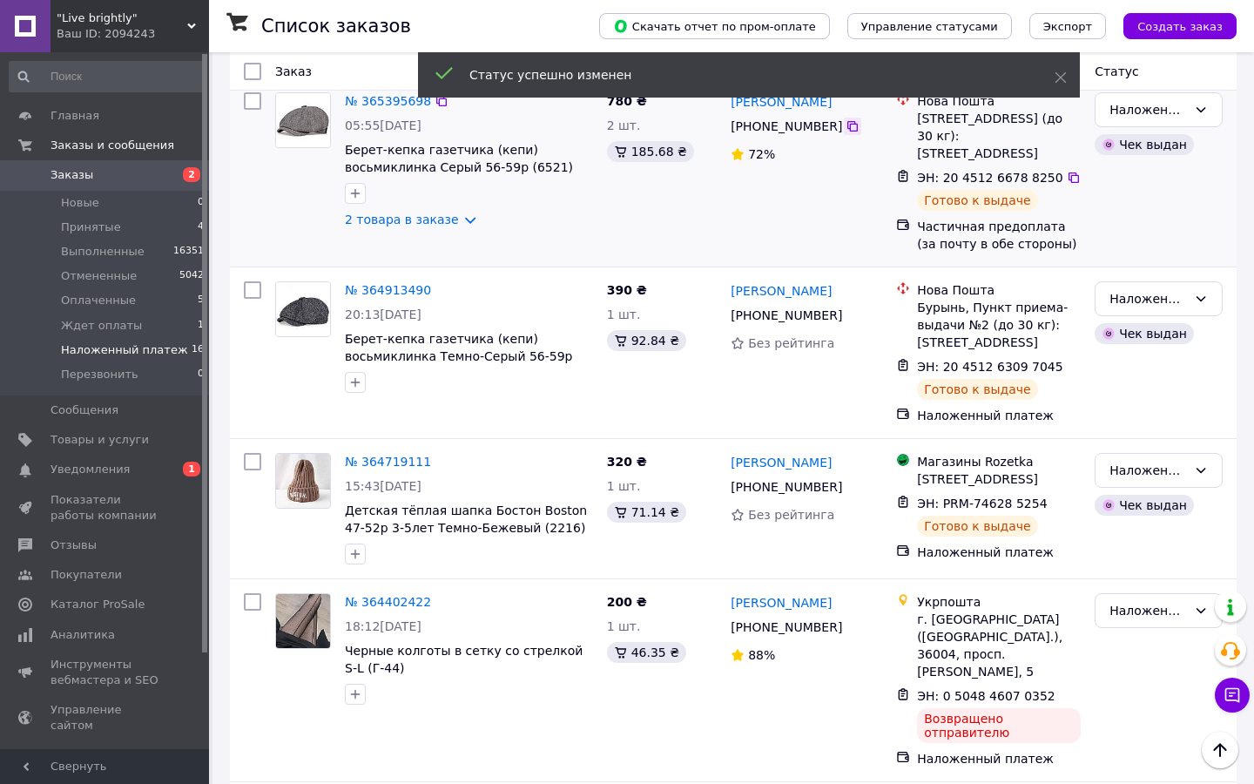
scroll to position [2335, 0]
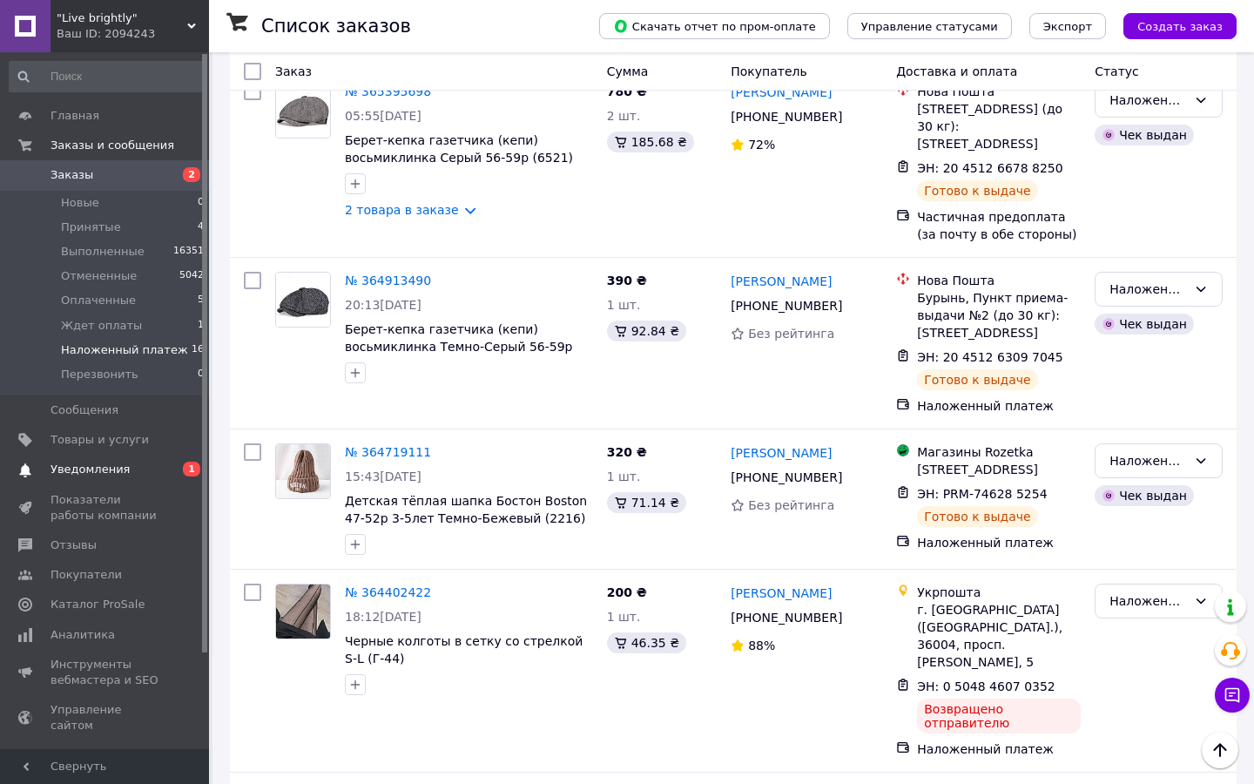
click at [125, 468] on span "Уведомления" at bounding box center [106, 469] width 111 height 16
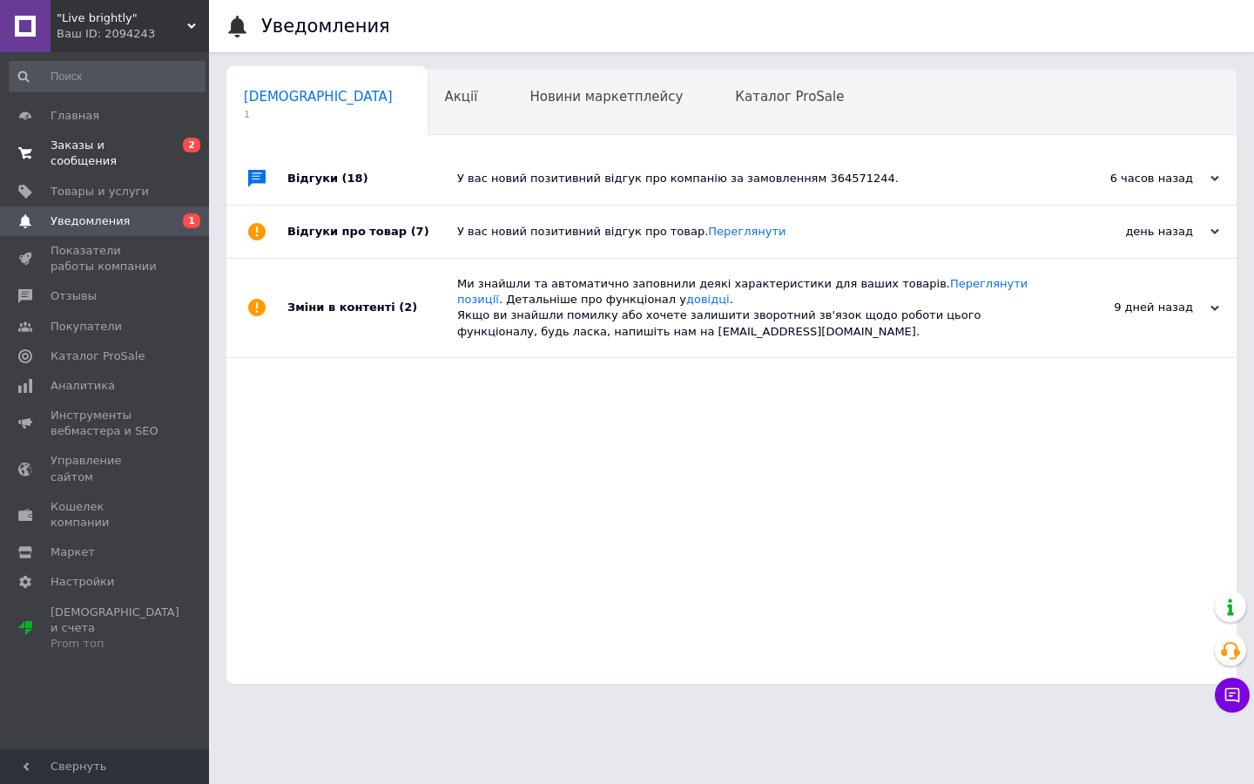
click at [81, 152] on span "Заказы и сообщения" at bounding box center [106, 153] width 111 height 31
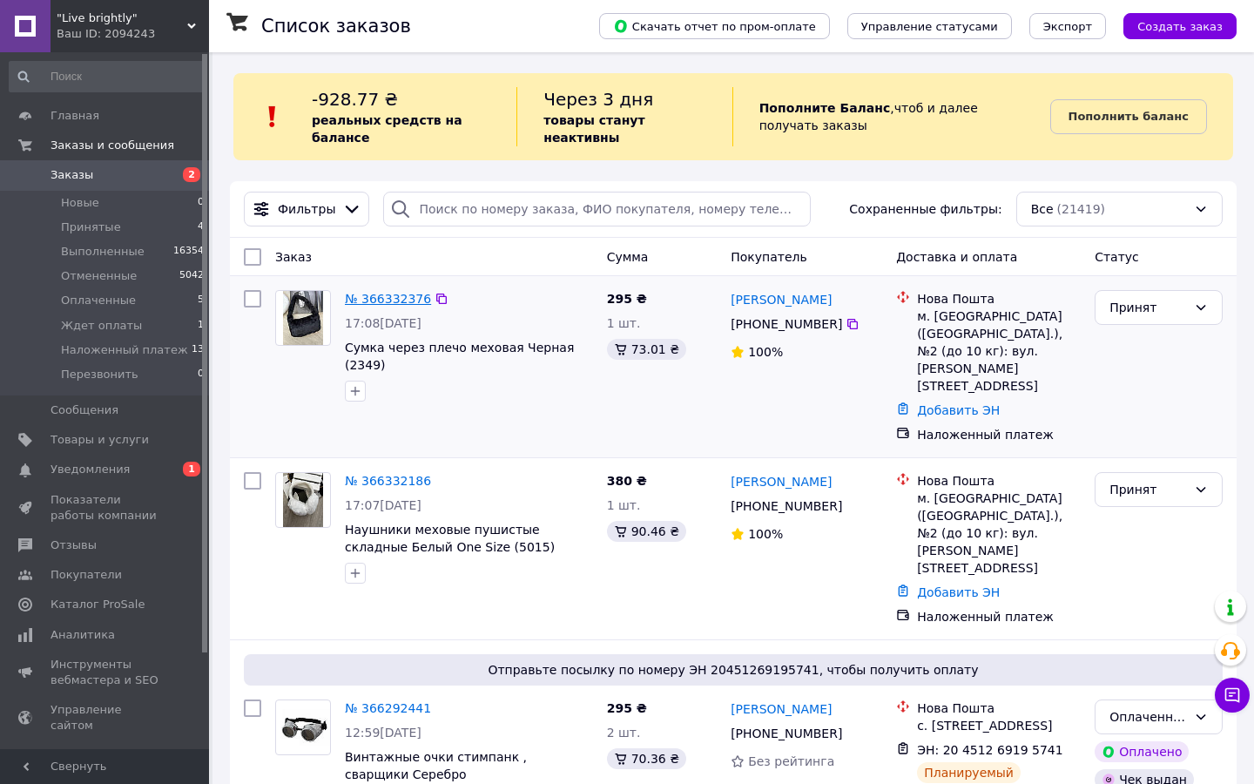
click at [375, 300] on link "№ 366332376" at bounding box center [388, 299] width 86 height 14
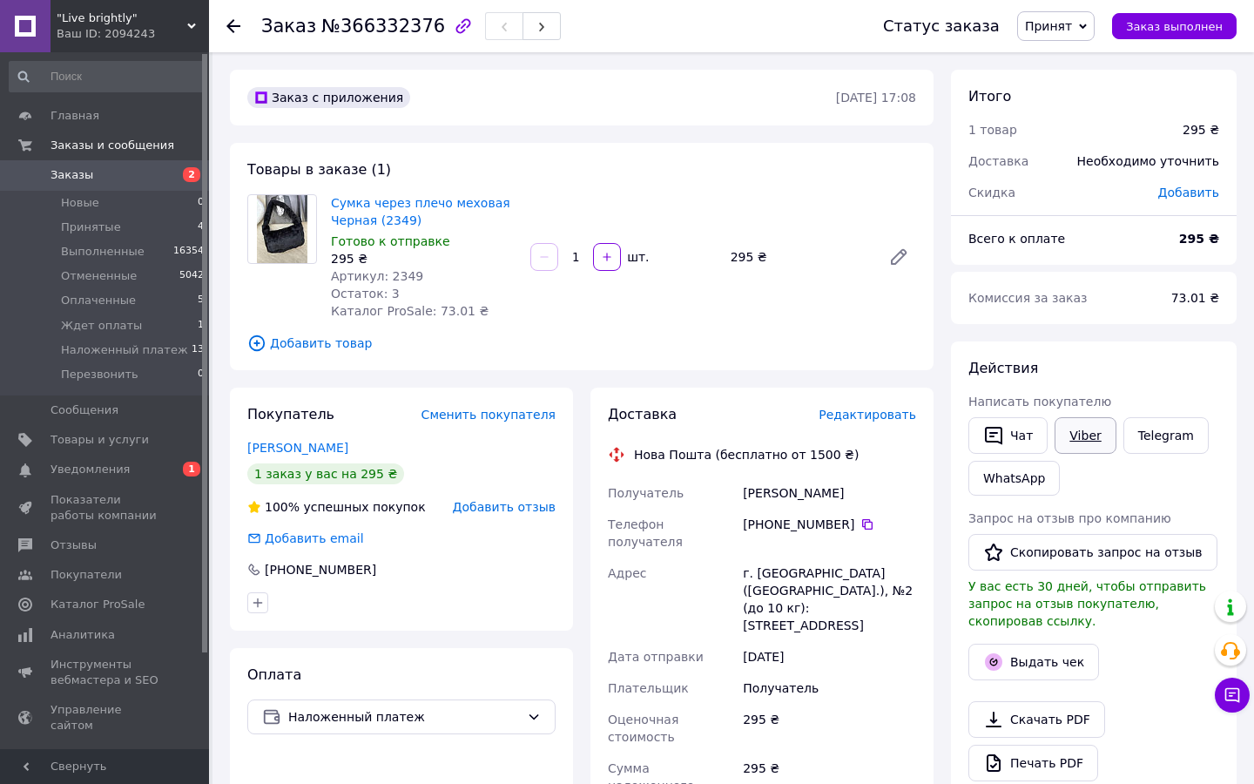
click at [1094, 434] on link "Viber" at bounding box center [1084, 435] width 61 height 37
click at [84, 178] on span "Заказы" at bounding box center [72, 175] width 43 height 16
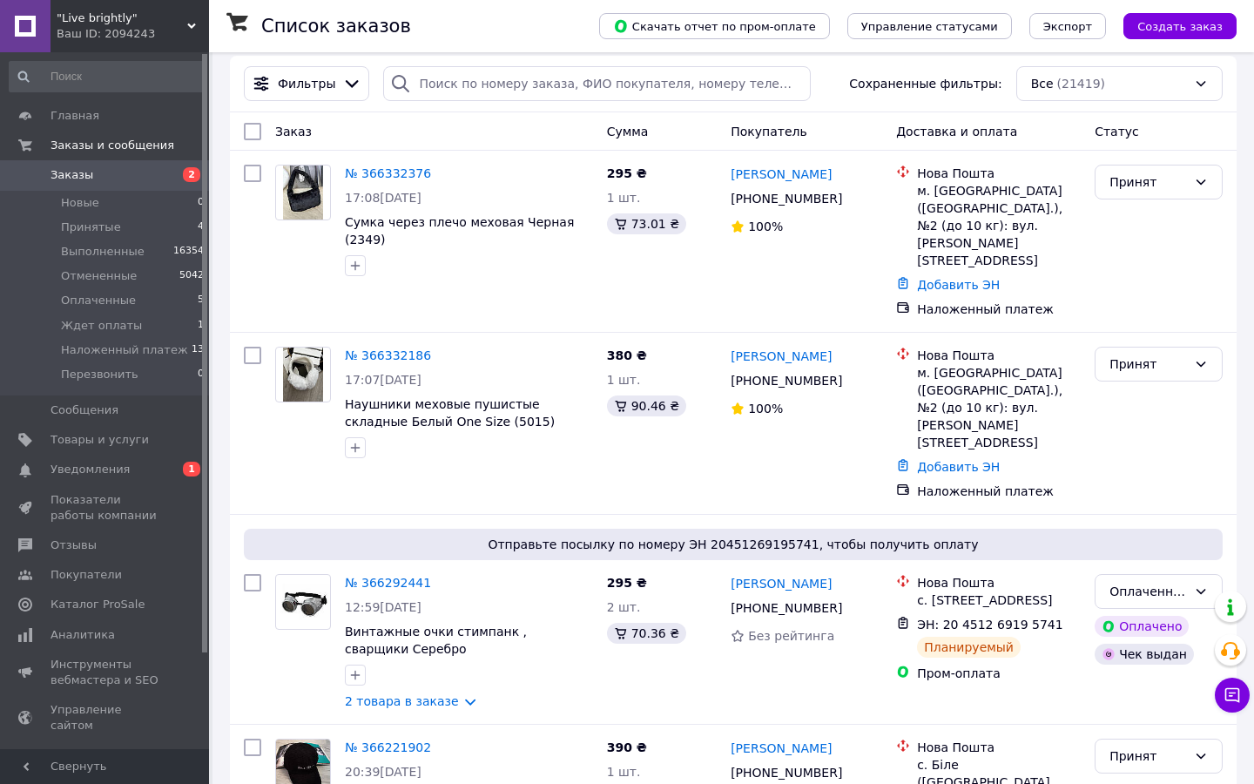
scroll to position [15, 0]
click at [123, 439] on span "Товары и услуги" at bounding box center [100, 440] width 98 height 16
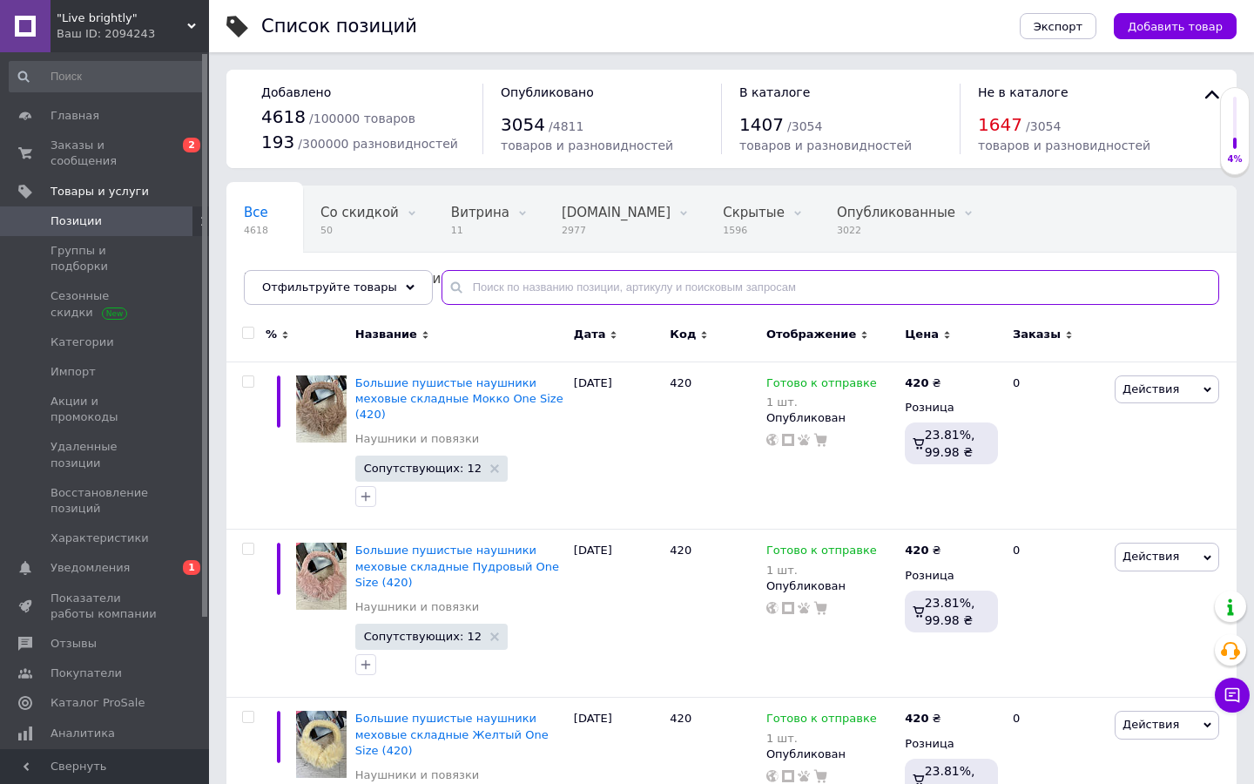
click at [478, 288] on input "text" at bounding box center [830, 287] width 778 height 35
type input "0042"
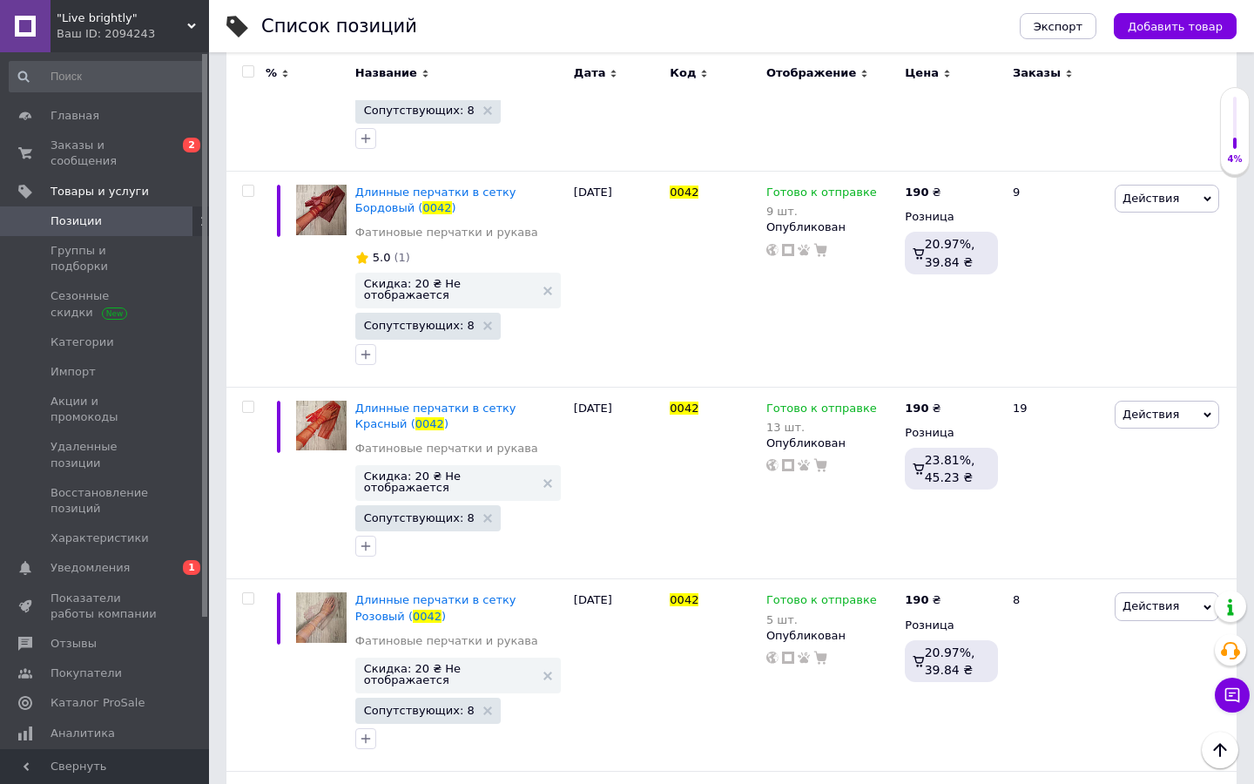
scroll to position [1766, 0]
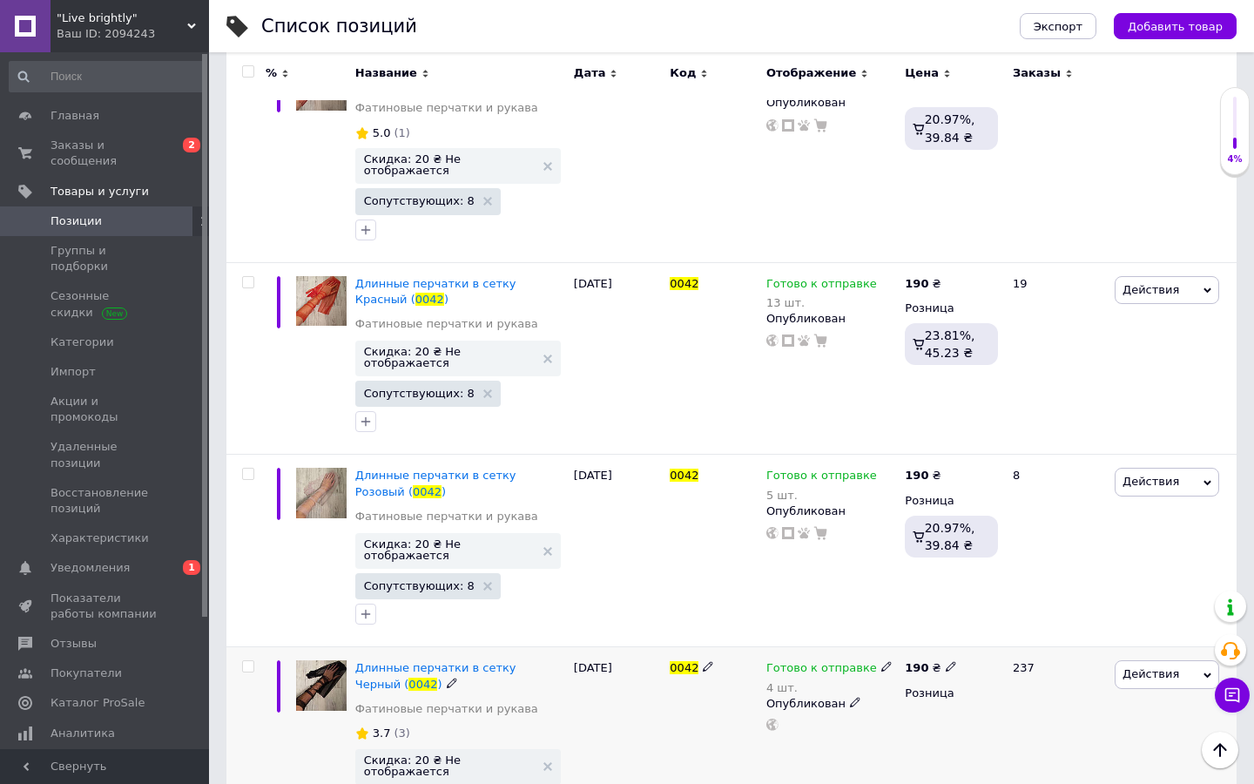
click at [881, 662] on use at bounding box center [886, 667] width 10 height 10
click at [920, 647] on span "Готово к отправке" at bounding box center [964, 653] width 111 height 13
click at [938, 704] on input "4" at bounding box center [963, 721] width 132 height 35
click at [946, 647] on span "Готово к отправке" at bounding box center [964, 653] width 111 height 13
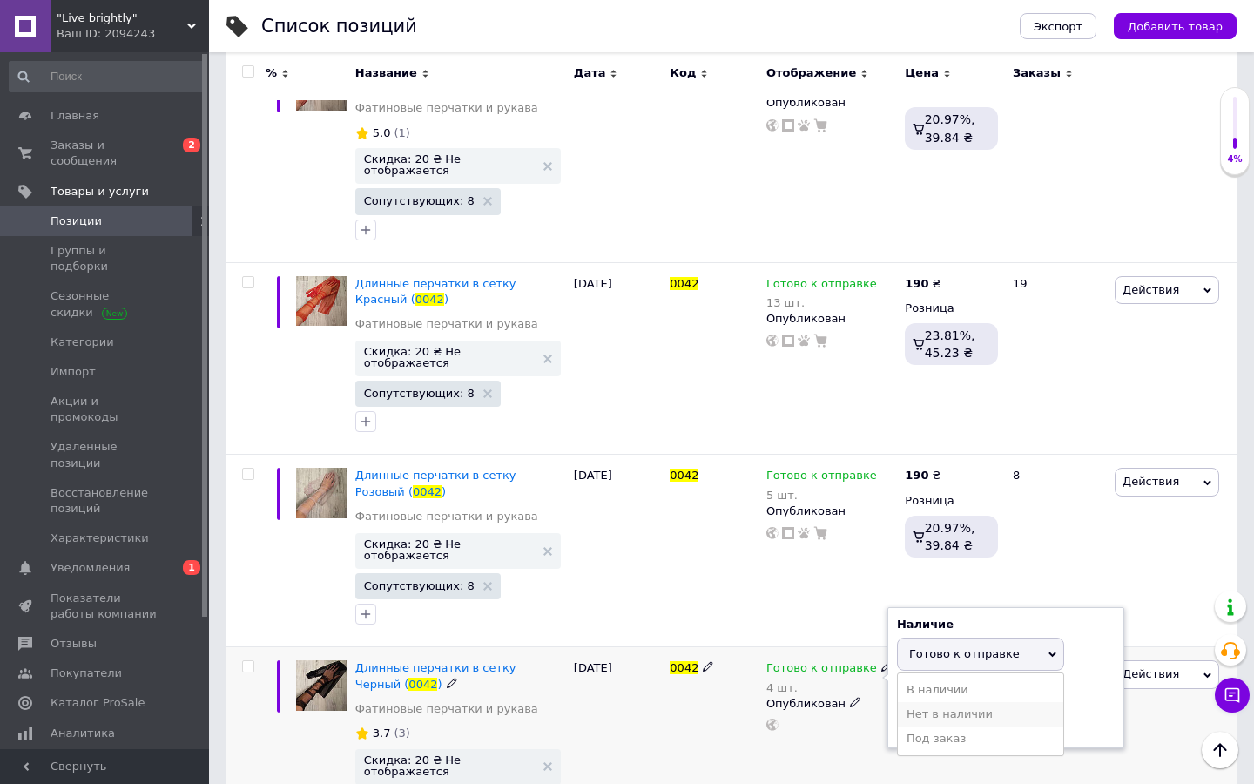
click at [954, 702] on li "Нет в наличии" at bounding box center [980, 714] width 165 height 24
click at [829, 669] on div "Готово к отправке 4 шт. Наличие Нет в наличии В наличии Под заказ Готово к отпр…" at bounding box center [831, 754] width 138 height 215
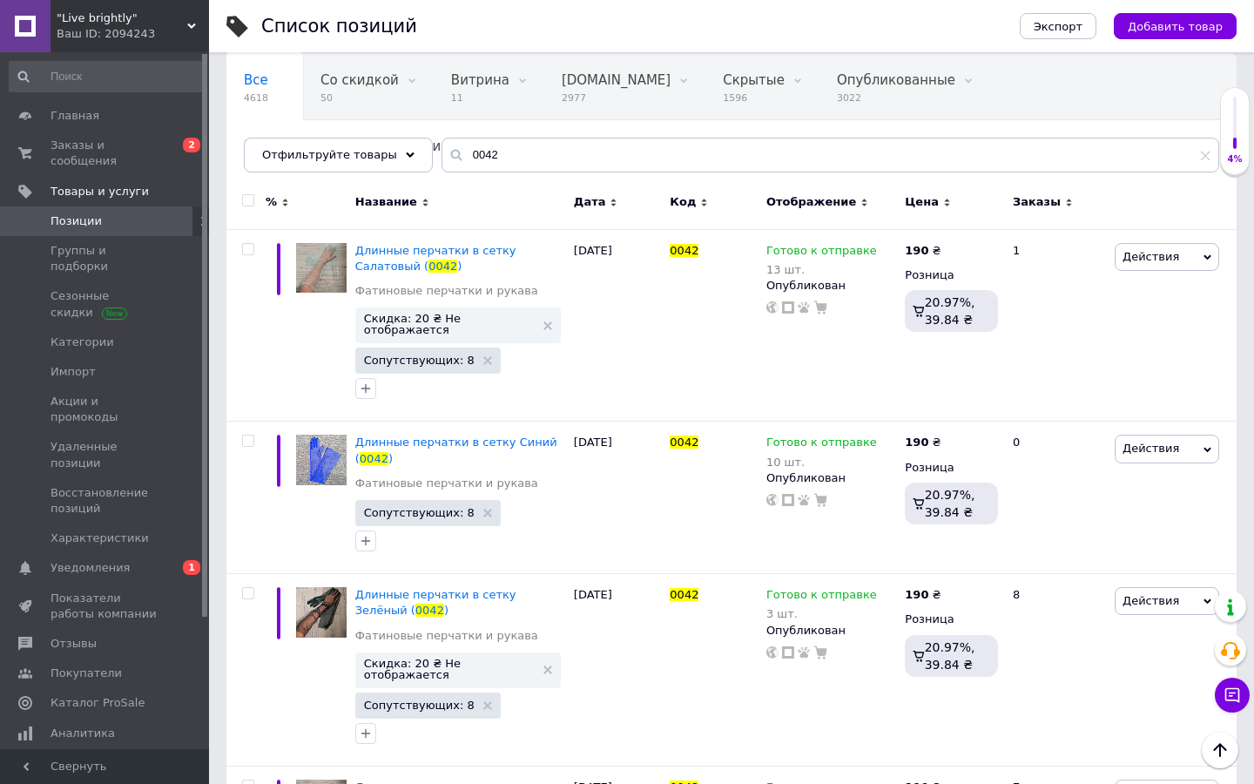
scroll to position [0, 0]
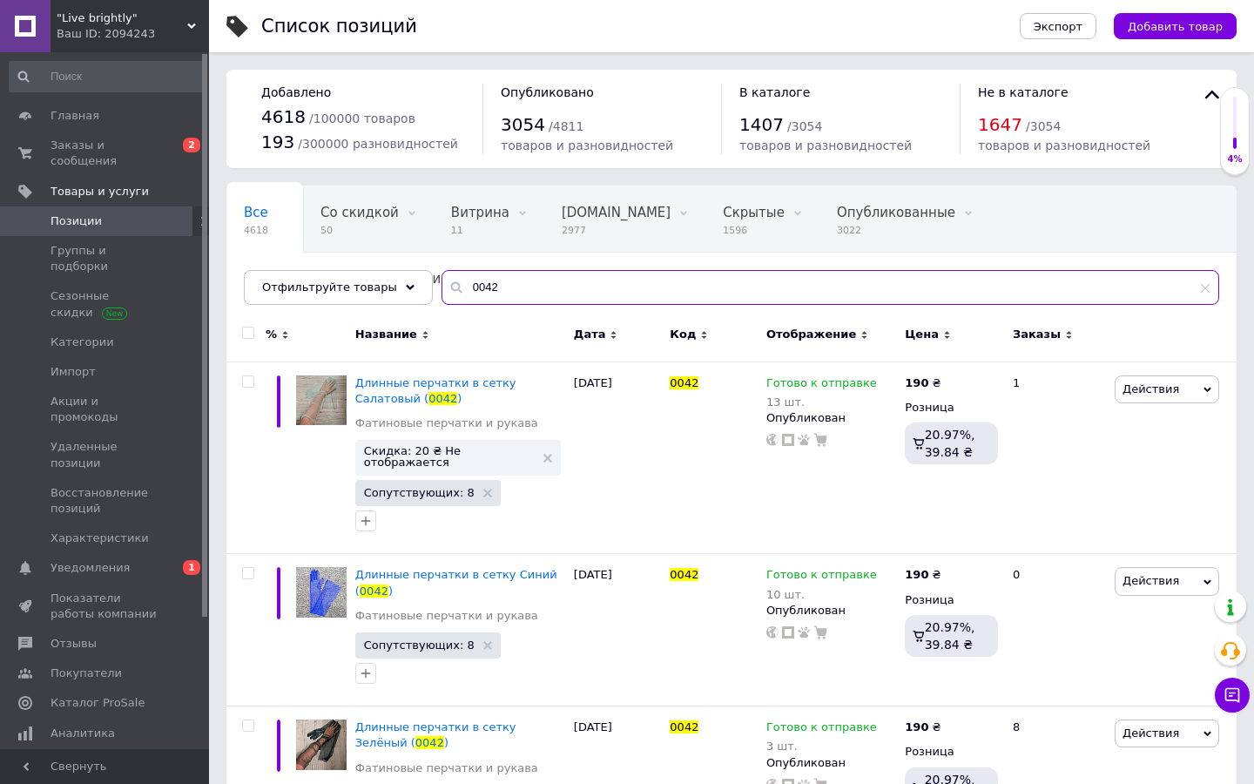
click at [487, 286] on input "0042" at bounding box center [830, 287] width 778 height 35
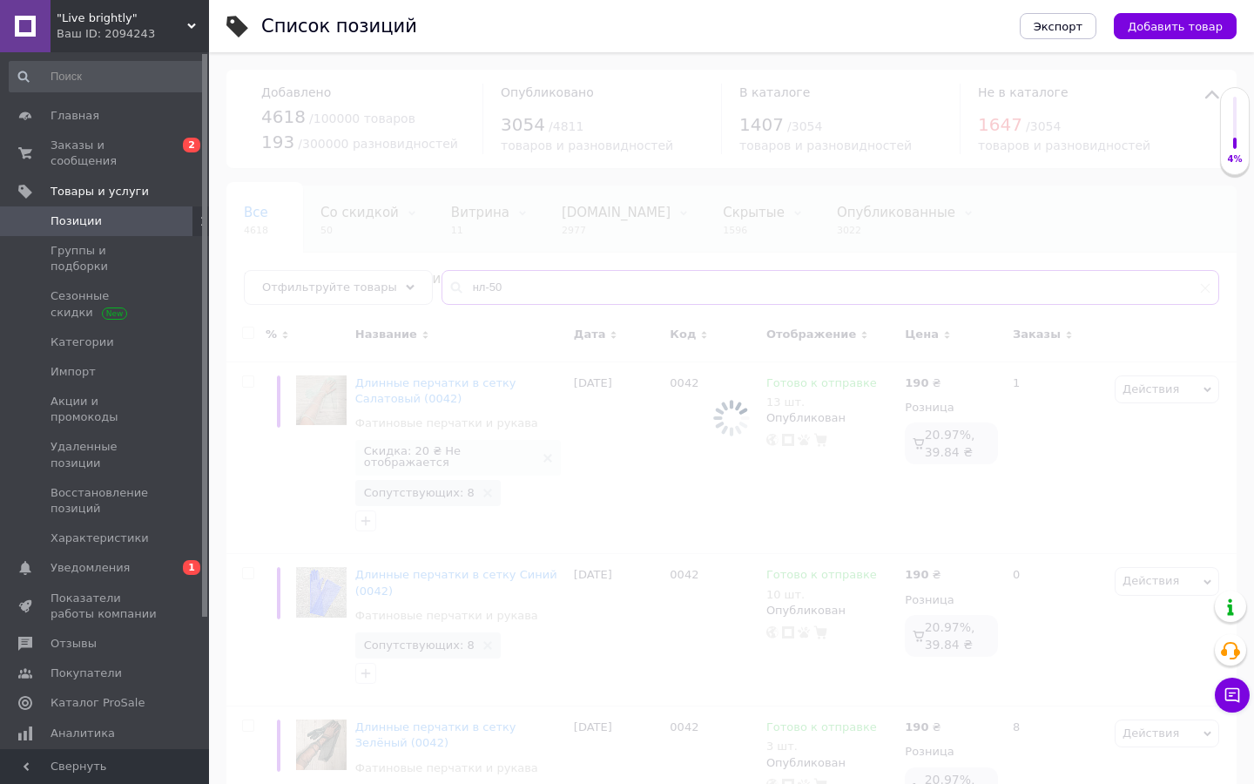
type input "нл-50"
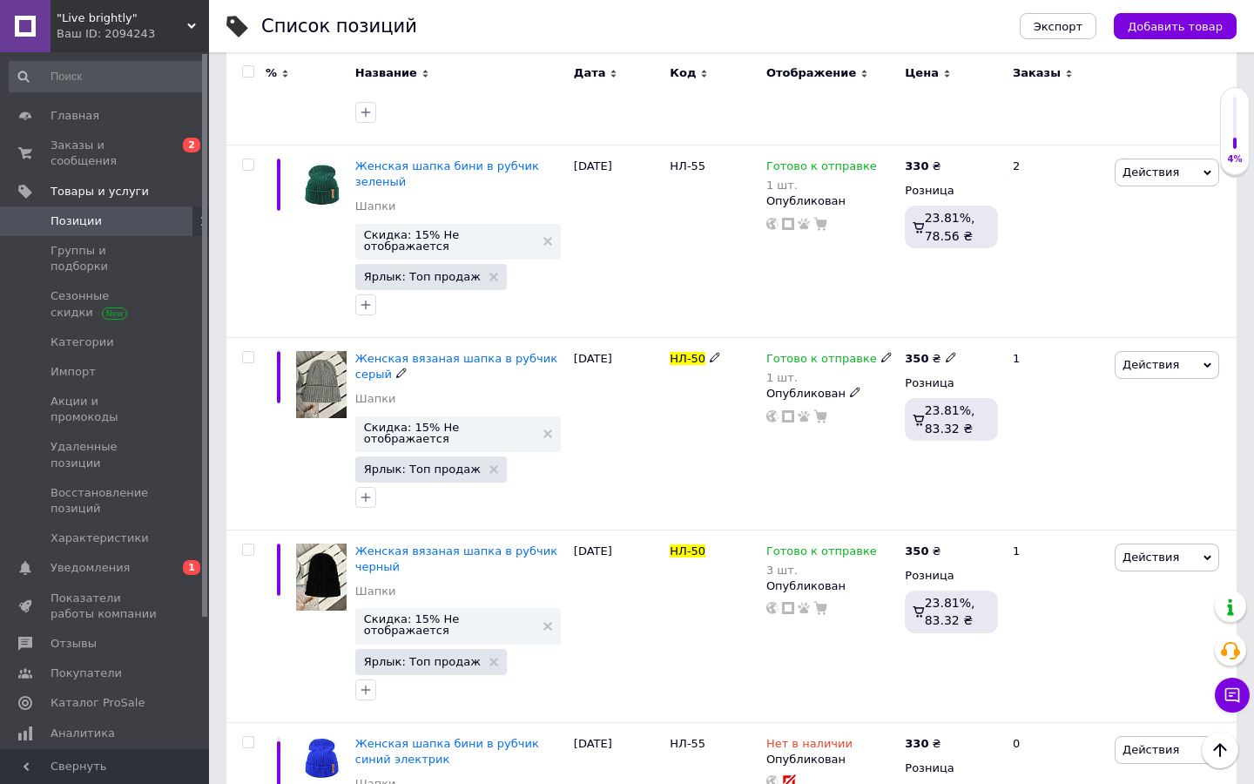
scroll to position [1155, 0]
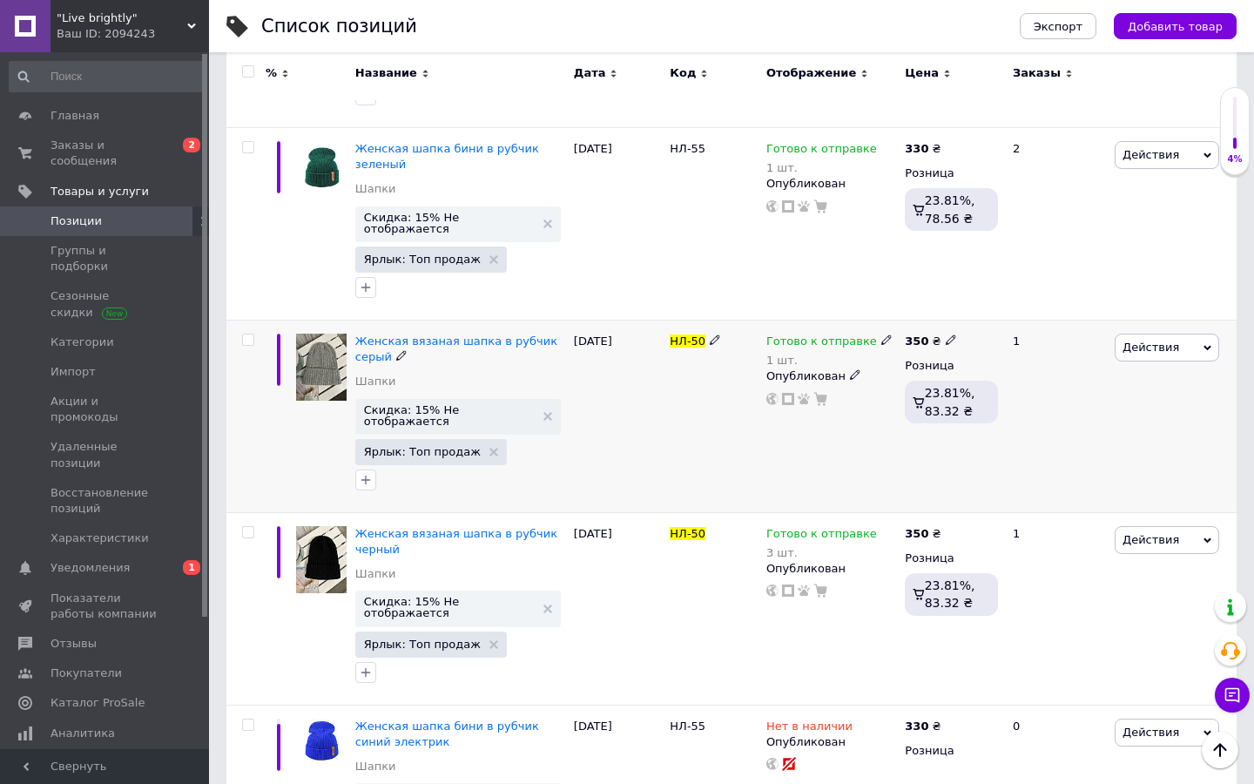
click at [881, 334] on icon at bounding box center [886, 339] width 10 height 10
click at [918, 375] on li "Нет в наличии" at bounding box center [980, 387] width 165 height 24
click at [918, 377] on input "1" at bounding box center [963, 394] width 132 height 35
click at [666, 351] on div "НЛ-50" at bounding box center [713, 416] width 97 height 192
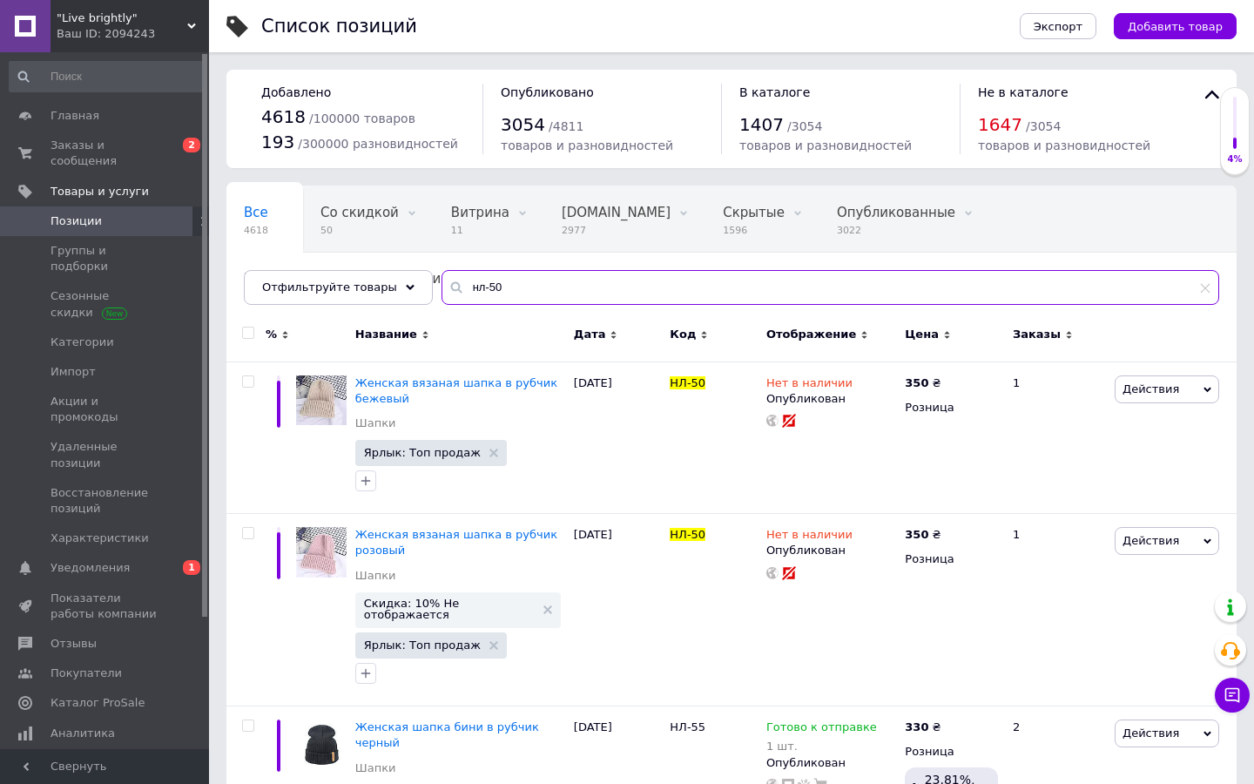
click at [518, 287] on input "нл-50" at bounding box center [830, 287] width 778 height 35
type input "1785"
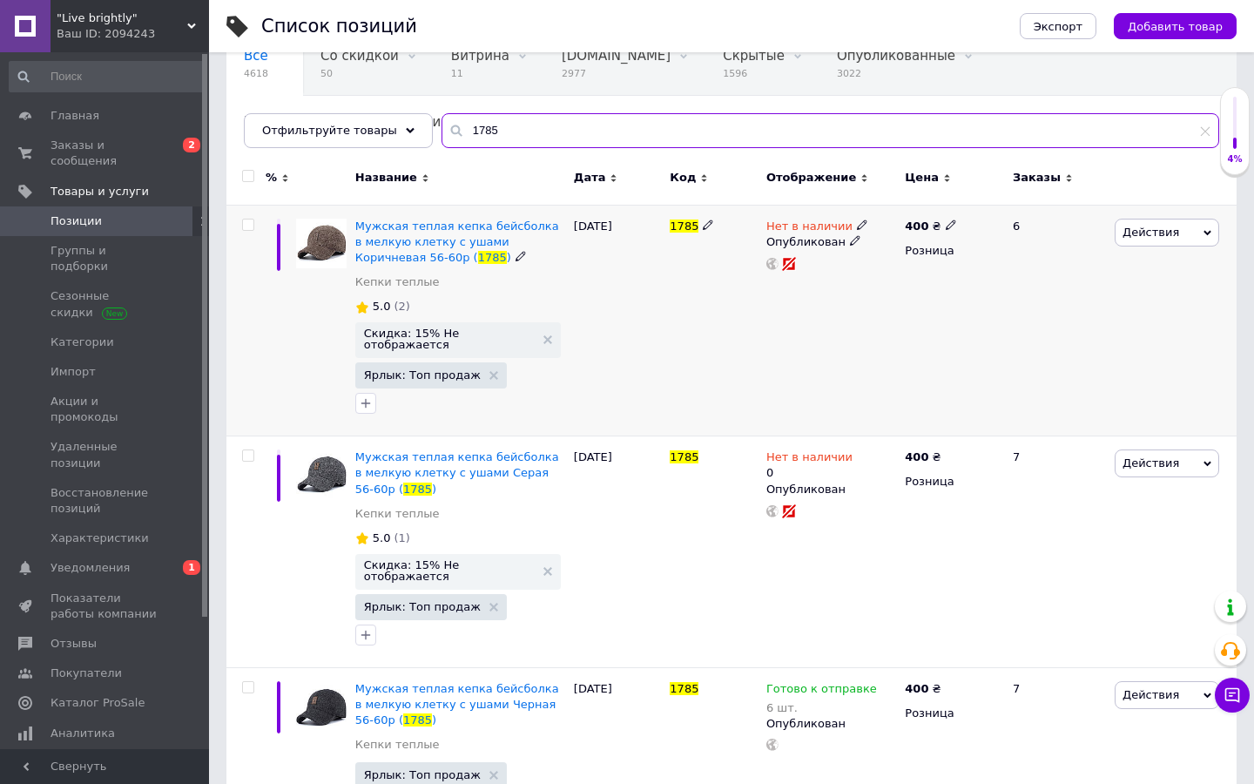
scroll to position [206, 0]
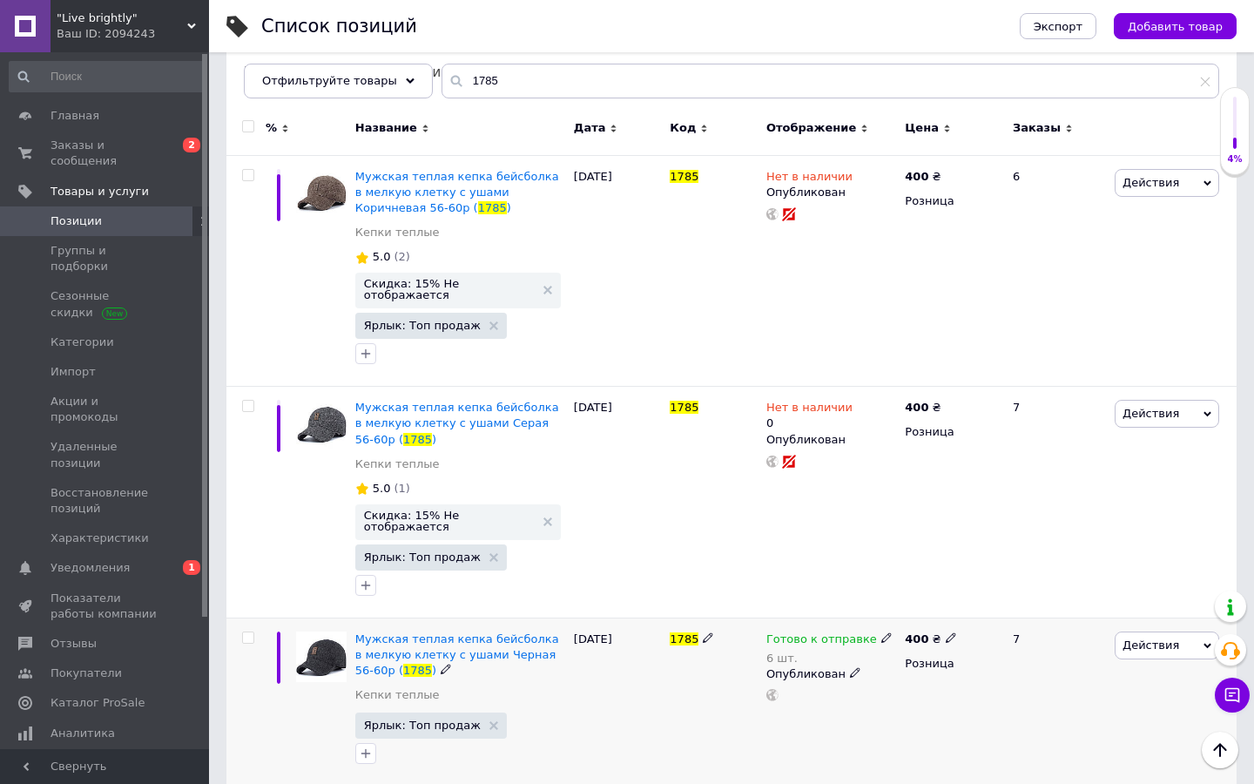
click at [881, 632] on icon at bounding box center [886, 637] width 10 height 10
click at [927, 617] on span "Готово к отправке" at bounding box center [964, 623] width 111 height 13
click at [937, 674] on input "6" at bounding box center [963, 691] width 132 height 35
type input "5"
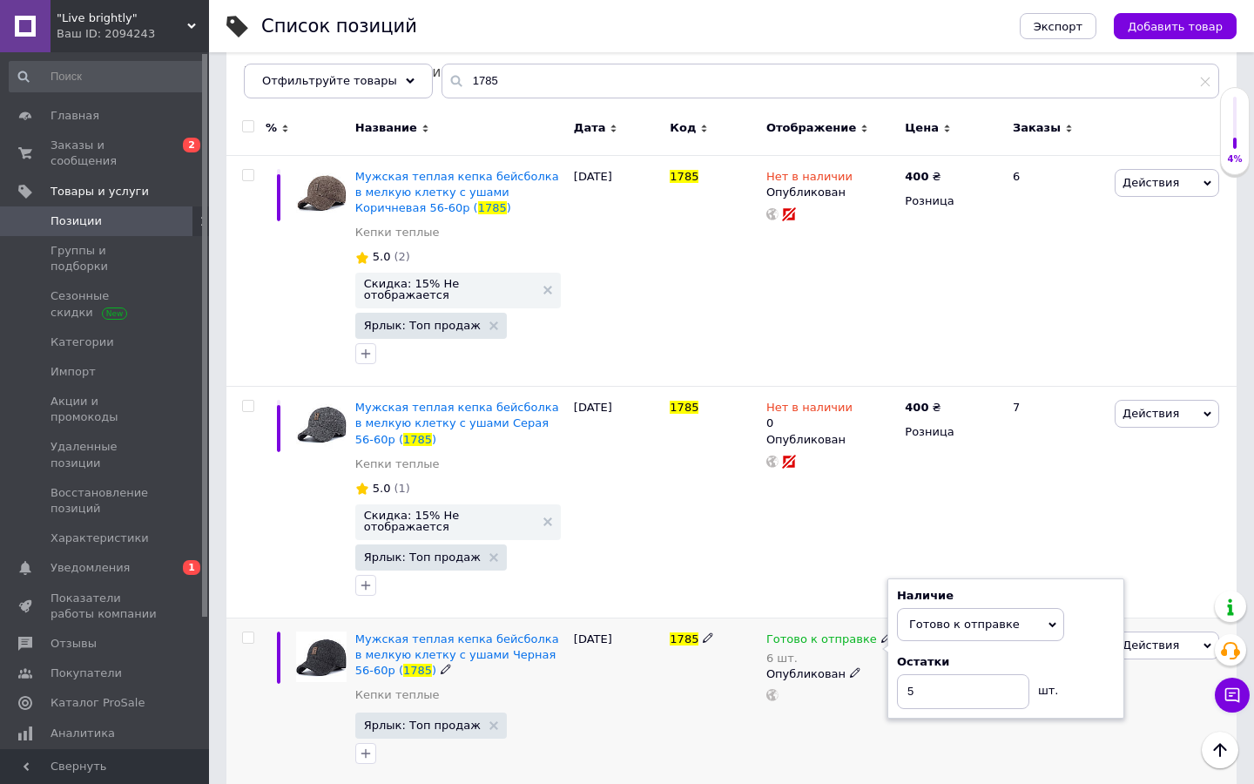
click at [825, 697] on div "Готово к отправке 6 шт. Наличие Готово к отправке В наличии Нет в наличии Под з…" at bounding box center [831, 700] width 138 height 167
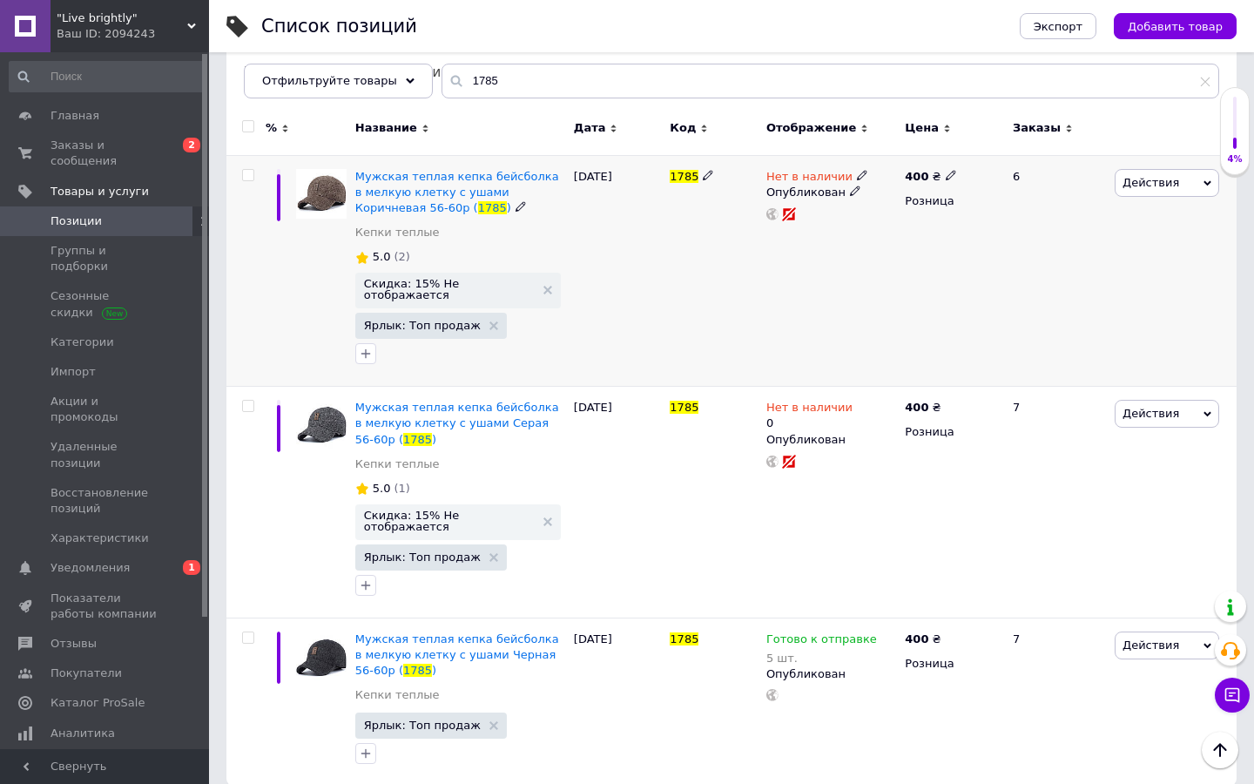
scroll to position [0, 0]
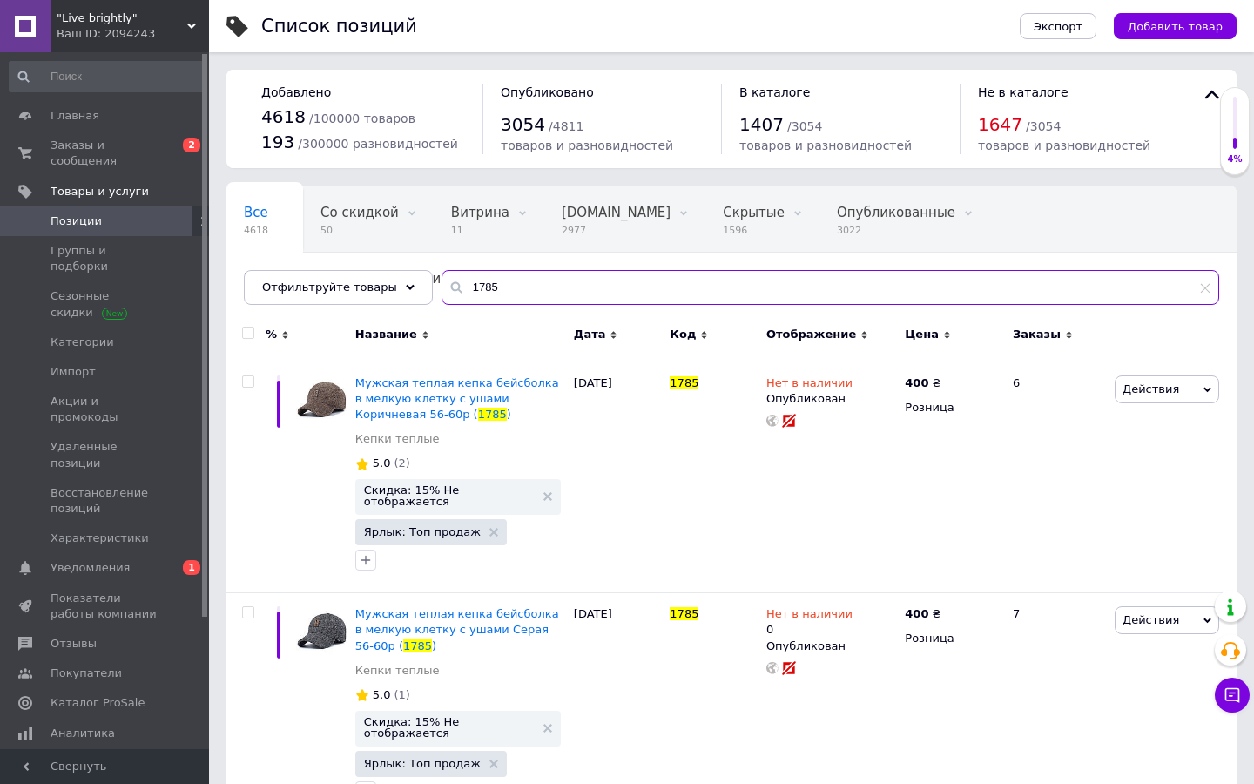
click at [526, 292] on input "1785" at bounding box center [830, 287] width 778 height 35
type input "188"
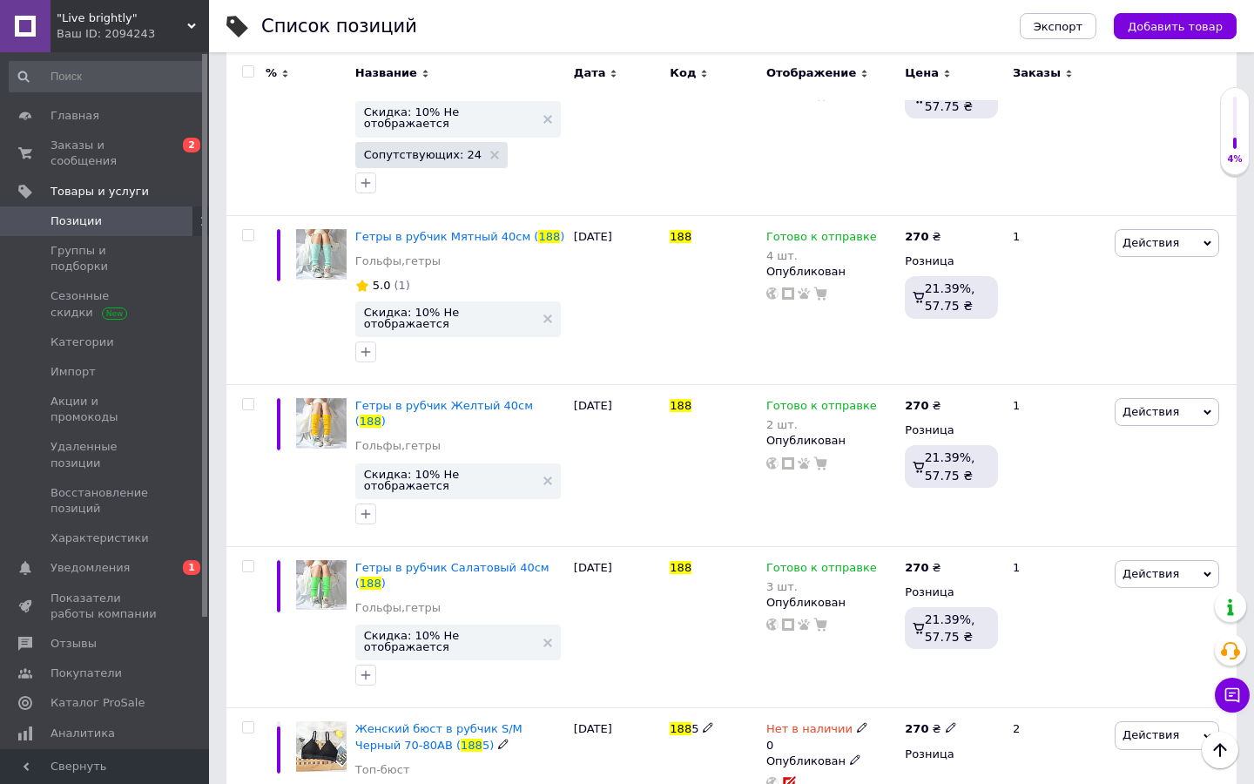
scroll to position [1677, 0]
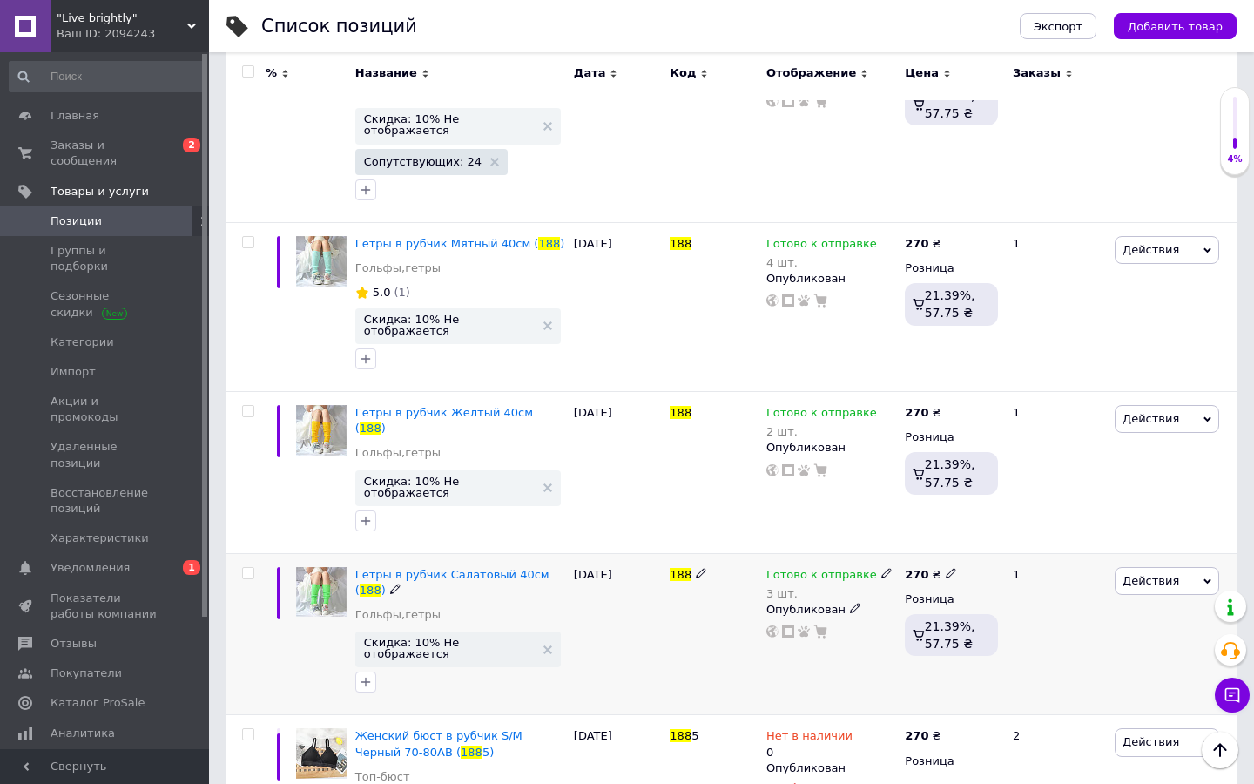
click at [881, 569] on use at bounding box center [886, 574] width 10 height 10
click at [927, 543] on span "Готово к отправке" at bounding box center [980, 559] width 167 height 33
click at [929, 610] on input "3" at bounding box center [963, 627] width 132 height 35
type input "1"
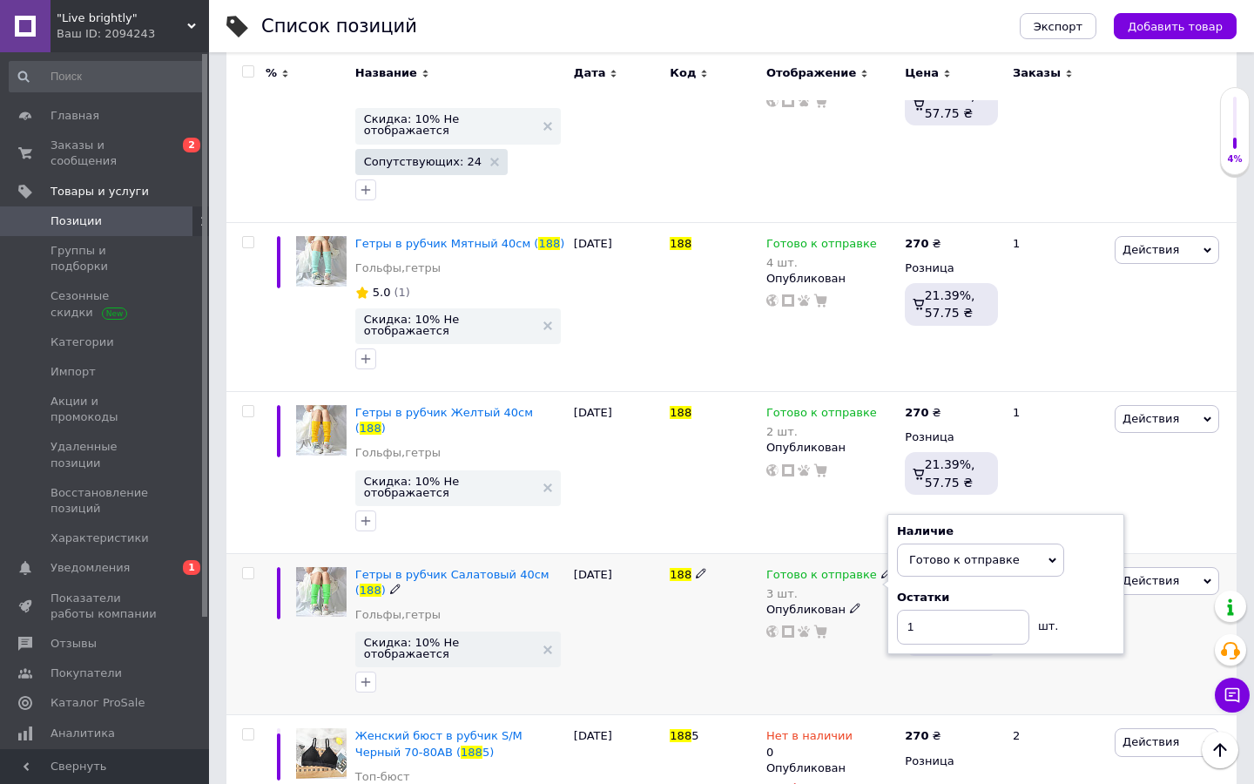
click at [864, 553] on div "Готово к отправке 3 шт. Наличие Готово к отправке В наличии Нет в наличии Под з…" at bounding box center [831, 634] width 138 height 162
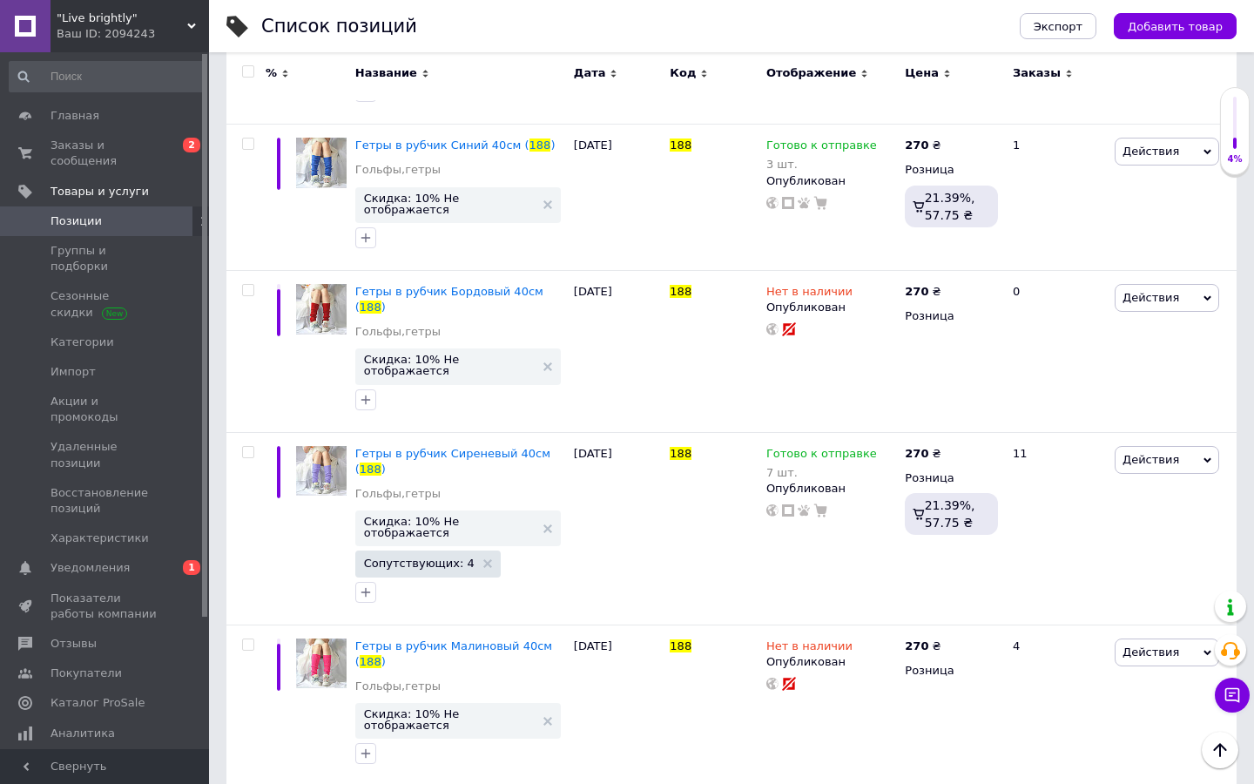
scroll to position [0, 0]
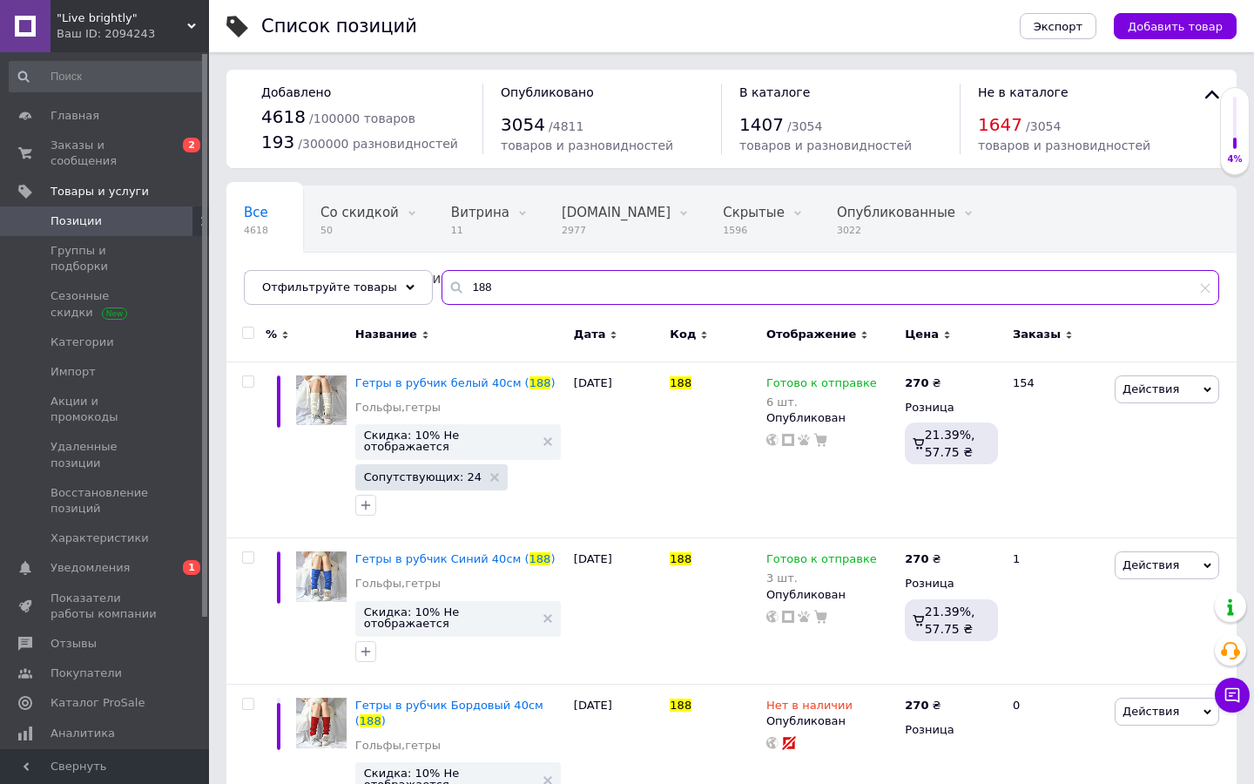
click at [553, 297] on input "188" at bounding box center [830, 287] width 778 height 35
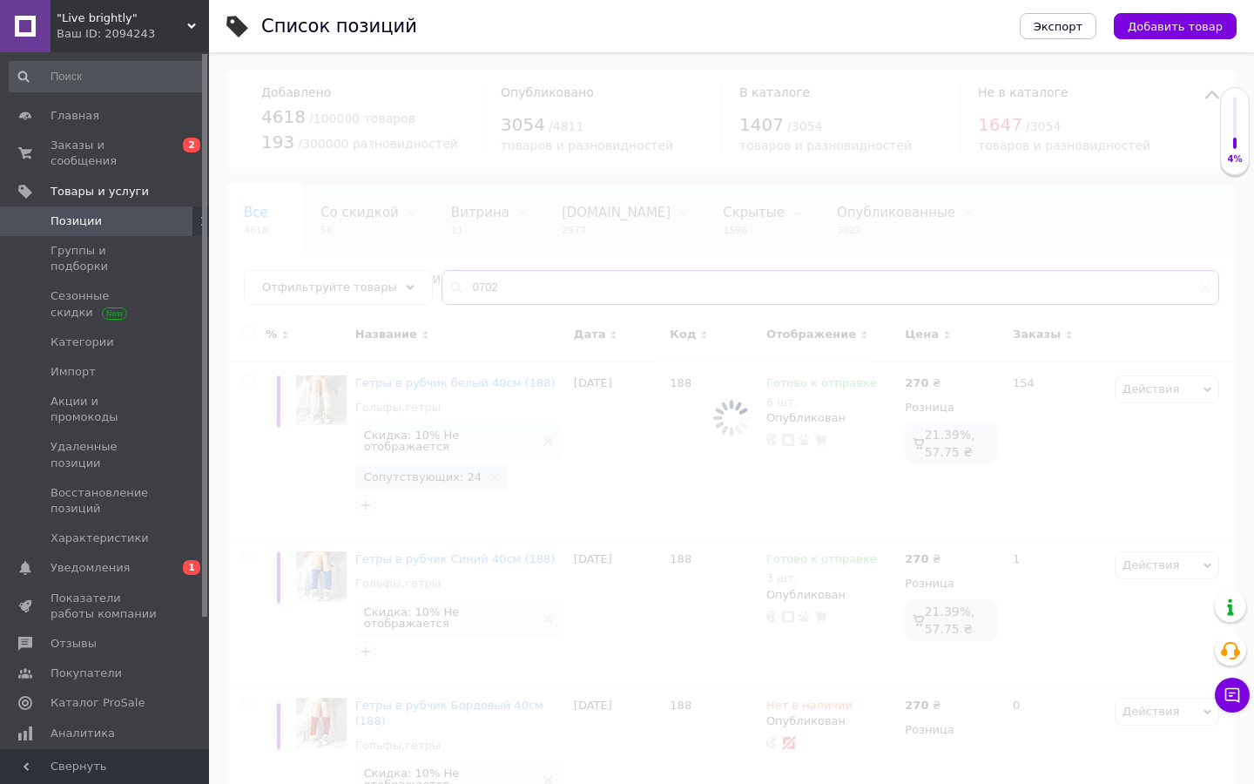
type input "0702"
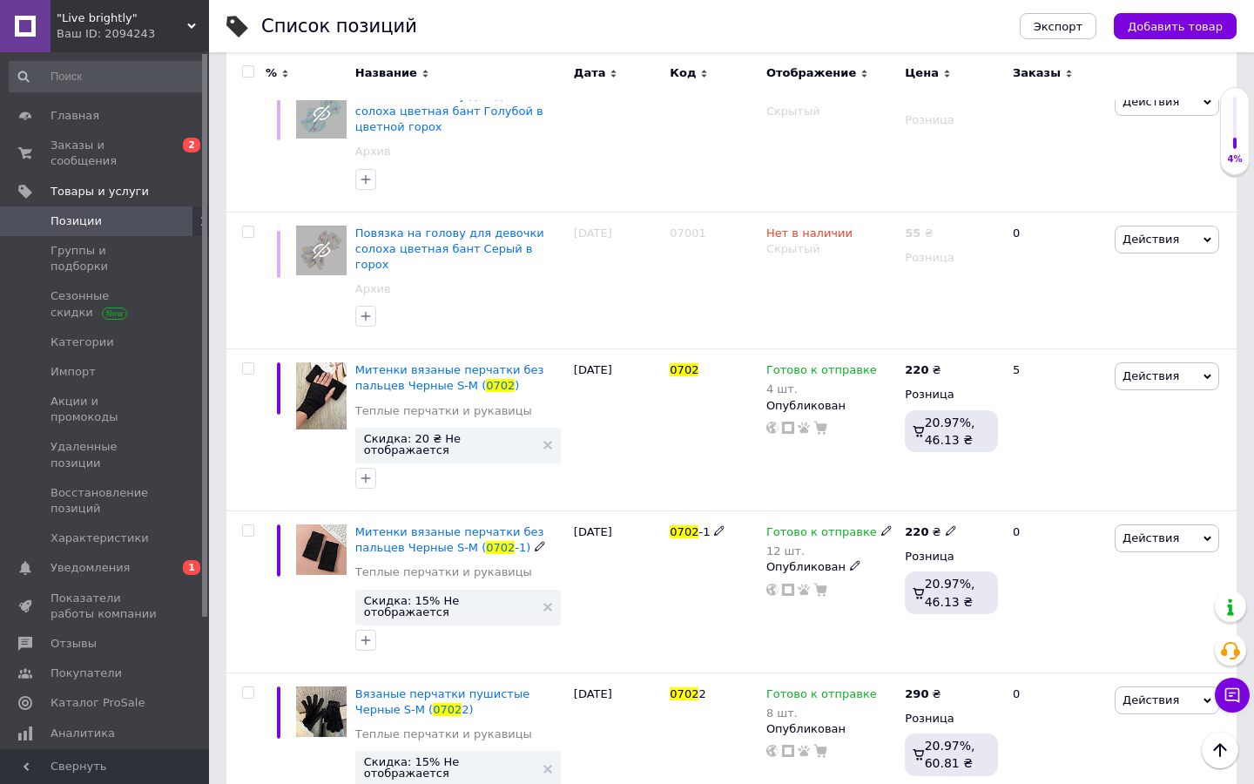
scroll to position [698, 0]
click at [881, 364] on icon at bounding box center [886, 369] width 10 height 10
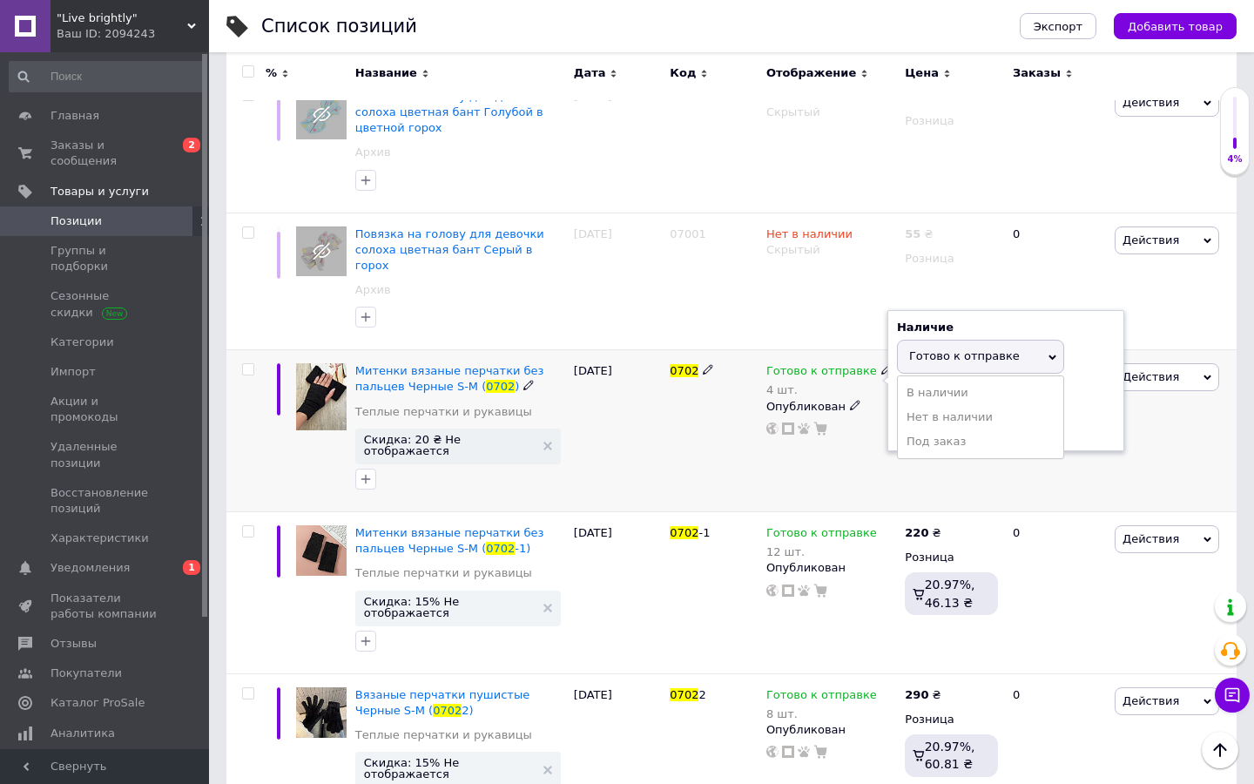
click at [916, 349] on span "Готово к отправке" at bounding box center [964, 355] width 111 height 13
click at [923, 407] on input "4" at bounding box center [963, 424] width 132 height 35
type input "19"
click at [855, 404] on div "Готово к отправке 4 шт. Наличие Готово к отправке В наличии Нет в наличии Под з…" at bounding box center [831, 431] width 138 height 162
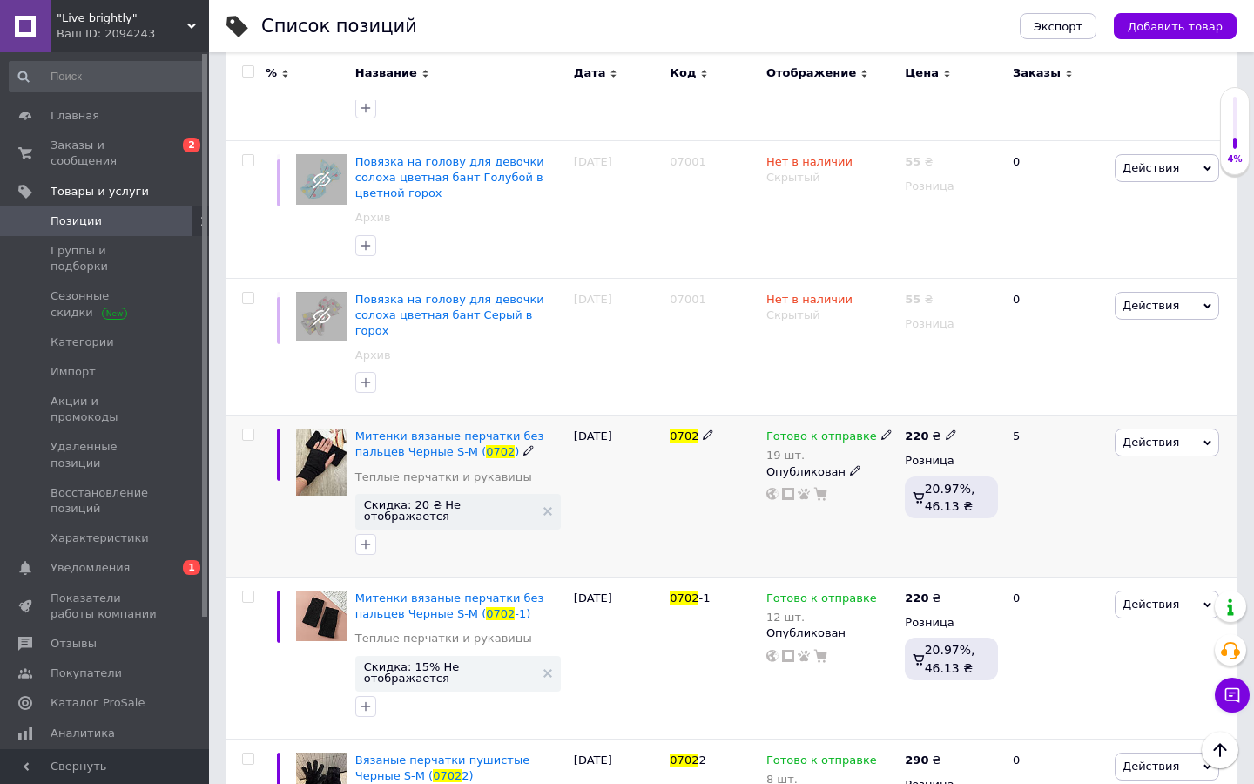
scroll to position [595, 0]
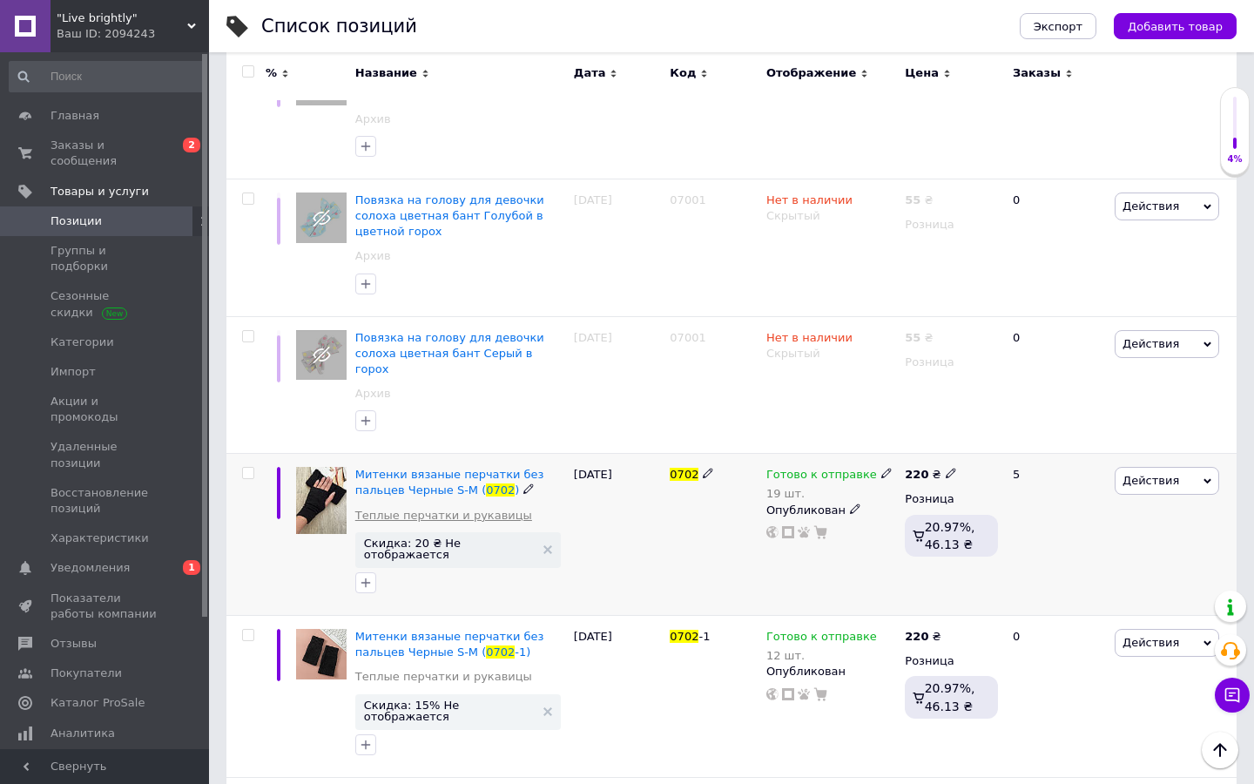
click at [429, 508] on link "Теплые перчатки и рукавицы" at bounding box center [443, 516] width 177 height 16
